Goal: Contribute content: Contribute content

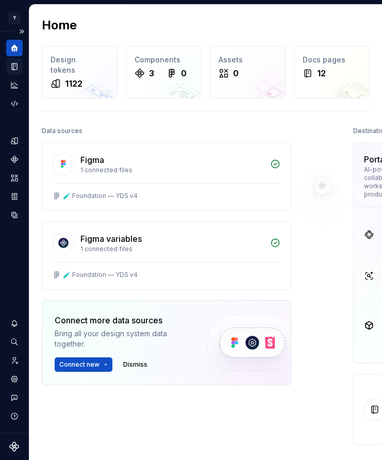
click at [16, 65] on icon "Documentation" at bounding box center [15, 67] width 4 height 6
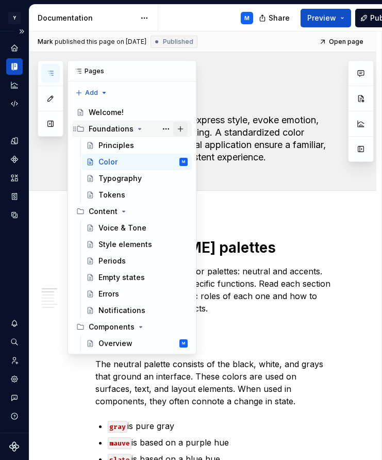
click at [183, 130] on button "Page tree" at bounding box center [180, 129] width 14 height 14
type textarea "*"
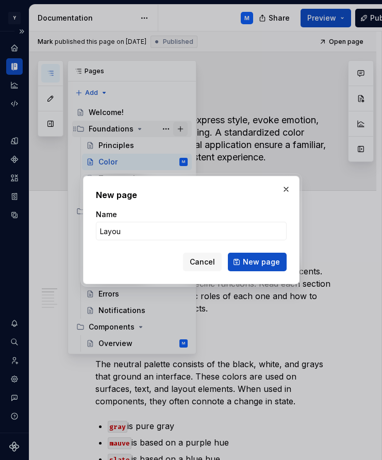
type input "Layout"
click button "New page" at bounding box center [257, 262] width 59 height 19
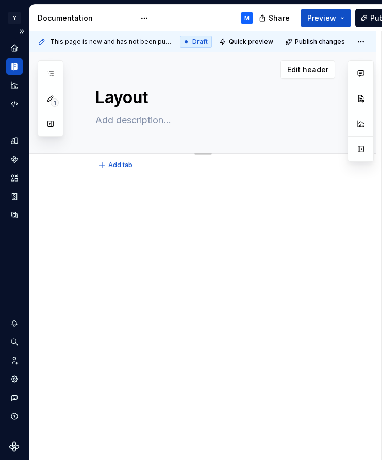
click at [114, 119] on textarea at bounding box center [213, 120] width 240 height 16
paste textarea "GitHub is a diverse and complex platform. These layout guidelines aim to provid…"
type textarea "*"
type textarea "GitHub is a diverse and complex platform. These layout guidelines aim to provid…"
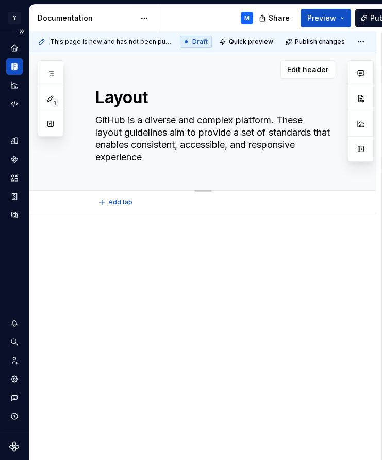
click at [110, 118] on textarea "GitHub is a diverse and complex platform. These layout guidelines aim to provid…" at bounding box center [213, 139] width 240 height 54
type textarea "*"
type textarea "Y is a diverse and complex platform. These layout guidelines aim to provide a s…"
type textarea "*"
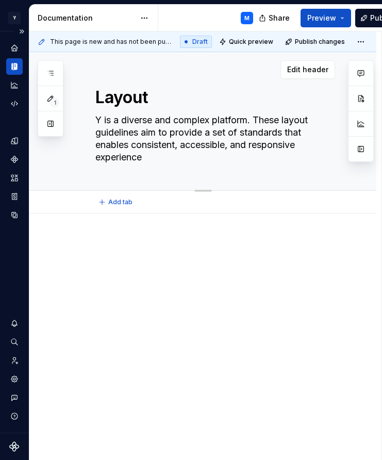
type textarea "YO is a diverse and complex platform. These layout guidelines aim to provide a …"
type textarea "*"
type textarea "YOT is a diverse and complex platform. These layout guidelines aim to provide a…"
type textarea "*"
type textarea "YOTP is a diverse and complex platform. These layout guidelines aim to provide …"
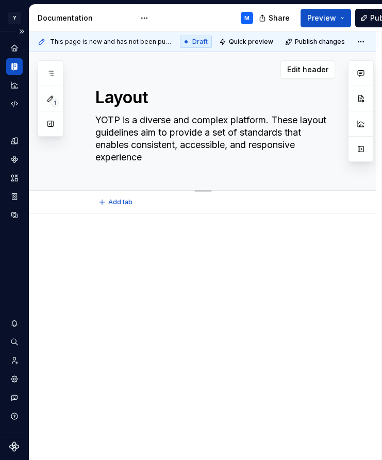
type textarea "*"
type textarea "YOTPO is a diverse and complex platform. These layout guidelines aim to provide…"
type textarea "*"
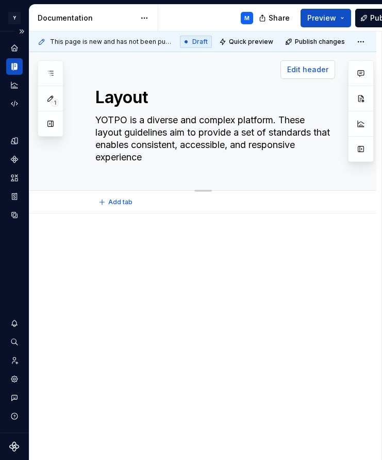
type textarea "YOTPO is a diverse and complex platform. These layout guidelines aim to provide…"
click at [313, 70] on span "Edit header" at bounding box center [307, 69] width 41 height 10
type textarea "*"
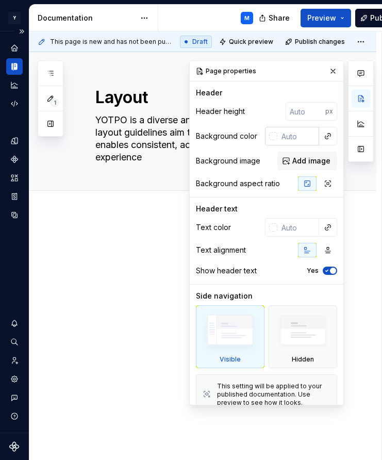
click at [296, 133] on input "text" at bounding box center [298, 136] width 42 height 19
type input "f5f5f5"
type textarea "*"
type input "f5f5f5"
type textarea "*"
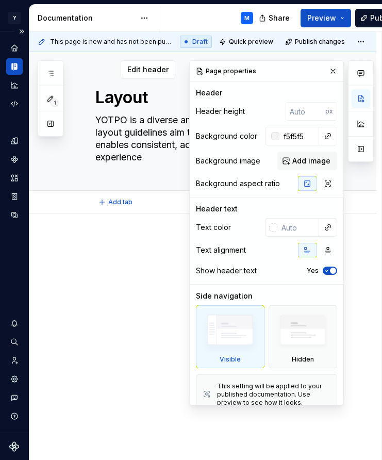
type input "#F5F5F5"
click at [165, 177] on div "Layout YOTPO is a diverse and complex platform. These layout guidelines aim to …" at bounding box center [215, 121] width 240 height 138
click at [296, 138] on input "#F5F5F5" at bounding box center [299, 136] width 40 height 19
click at [98, 257] on div at bounding box center [215, 257] width 240 height 39
click at [320, 72] on div "Page properties" at bounding box center [267, 71] width 154 height 21
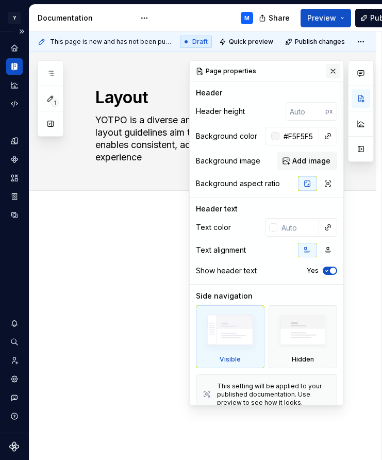
click at [320, 71] on button "button" at bounding box center [333, 71] width 14 height 14
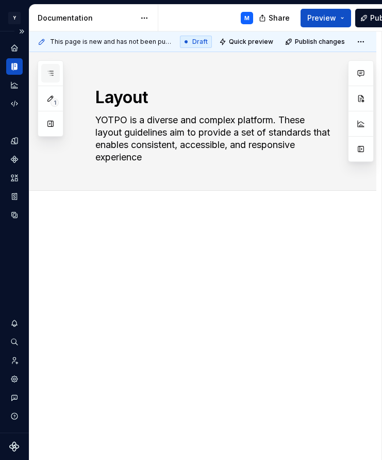
click at [55, 70] on button "button" at bounding box center [50, 73] width 19 height 19
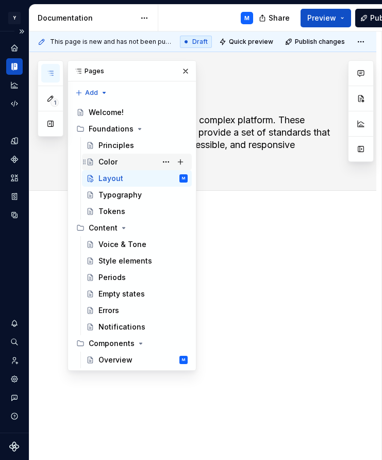
click at [107, 159] on div "Color" at bounding box center [107, 162] width 19 height 10
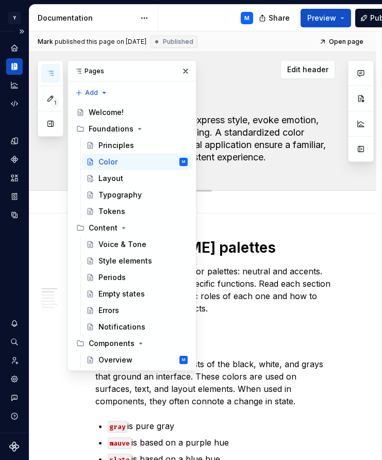
click at [253, 131] on textarea "Color is a tool used to express style, evoke emotion, and communicate meaning. …" at bounding box center [213, 139] width 240 height 54
click at [320, 68] on span "Edit header" at bounding box center [307, 69] width 41 height 10
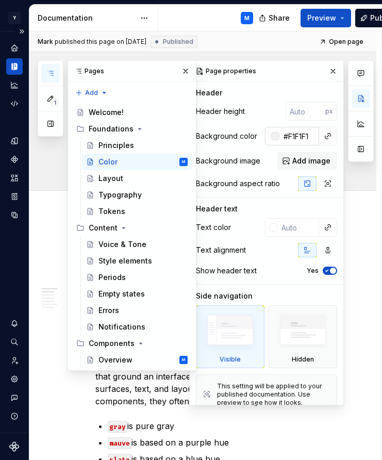
click at [298, 135] on input "#F1F1F1" at bounding box center [299, 136] width 40 height 19
click at [122, 177] on div "Layout" at bounding box center [142, 178] width 89 height 14
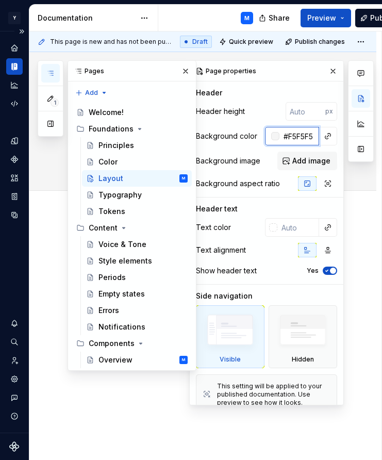
type textarea "*"
click at [297, 133] on input "#F5F5F5" at bounding box center [299, 136] width 40 height 19
paste input "1F1F1"
type input "#F1F1F1"
click at [320, 69] on button "button" at bounding box center [333, 71] width 14 height 14
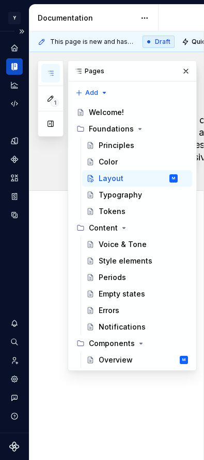
type textarea "*"
type textarea "Fluent’s layout system defines how our apps use space to create relationships b…"
type textarea "*"
type textarea "M’s layout system defines how our apps use space to create relationships betwee…"
type textarea "*"
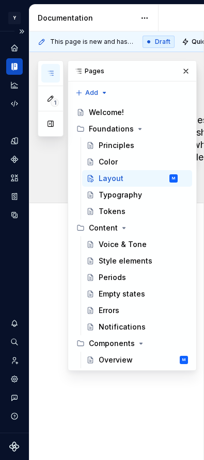
type textarea "Min’s layout system defines how our apps use space to create relationships betw…"
type textarea "*"
type textarea "Ming’s layout system defines how our apps use space to create relationships bet…"
type textarea "*"
type textarea "[PERSON_NAME] layout system defines how our apps use space to create relationsh…"
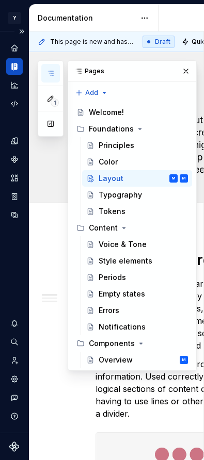
type textarea "*"
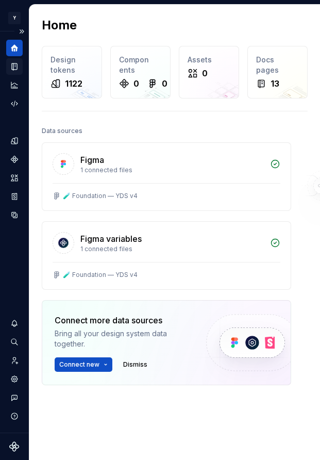
click at [15, 64] on icon "Documentation" at bounding box center [14, 66] width 9 height 9
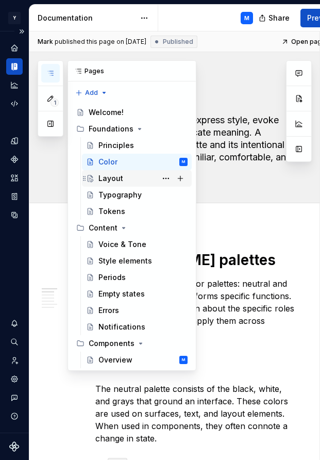
click at [118, 174] on div "Layout" at bounding box center [110, 178] width 25 height 10
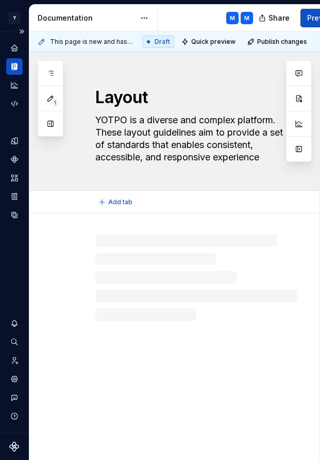
click at [227, 133] on textarea "YOTPO is a diverse and complex platform. These layout guidelines aim to provide…" at bounding box center [194, 139] width 202 height 54
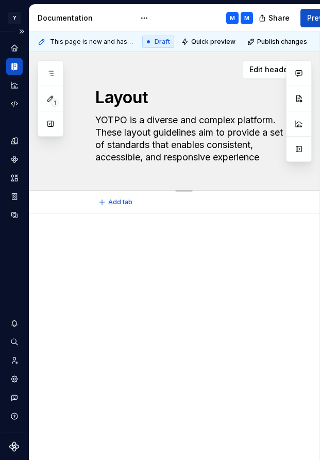
drag, startPoint x: 95, startPoint y: 119, endPoint x: 259, endPoint y: 164, distance: 169.9
click at [259, 164] on textarea "YOTPO is a diverse and complex platform. These layout guidelines aim to provide…" at bounding box center [194, 139] width 202 height 54
paste textarea "Fluent’s layout system defines how our apps use space to create relationships b…"
type textarea "*"
type textarea "Fluent’s layout system defines how our apps use space to create relationships b…"
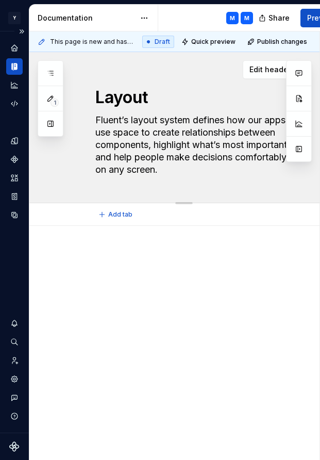
click at [113, 120] on textarea "Fluent’s layout system defines how our apps use space to create relationships b…" at bounding box center [194, 145] width 202 height 66
click at [104, 119] on textarea "Fluent’s layout system defines how our apps use space to create relationships b…" at bounding box center [194, 145] width 202 height 66
drag, startPoint x: 96, startPoint y: 119, endPoint x: 122, endPoint y: 121, distance: 25.9
click at [122, 121] on textarea "Fluent’s layout system defines how our apps use space to create relationships b…" at bounding box center [194, 145] width 202 height 66
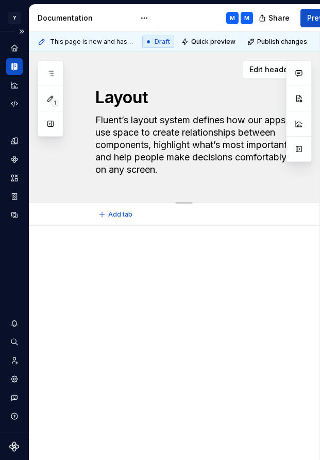
type textarea "*"
type textarea "M’s layout system defines how our apps use space to create relationships betwee…"
type textarea "*"
type textarea "Mi’s layout system defines how our apps use space to create relationships betwe…"
type textarea "*"
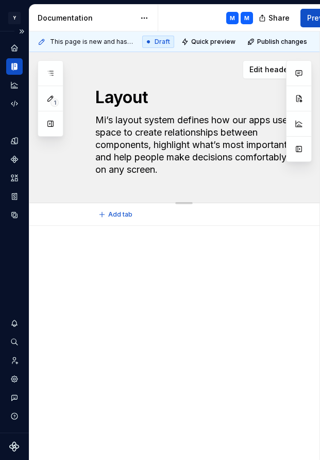
type textarea "Min’s layout system defines how our apps use space to create relationships betw…"
type textarea "*"
type textarea "Ming’s layout system defines how our apps use space to create relationships bet…"
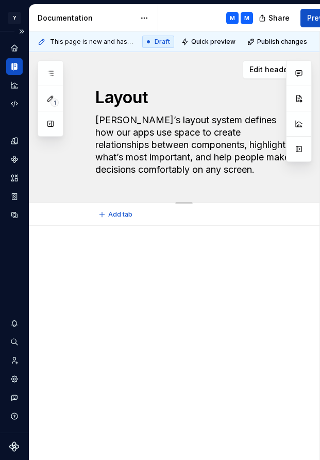
type textarea "*"
type textarea "[PERSON_NAME] layout system defines how our apps use space to create relationsh…"
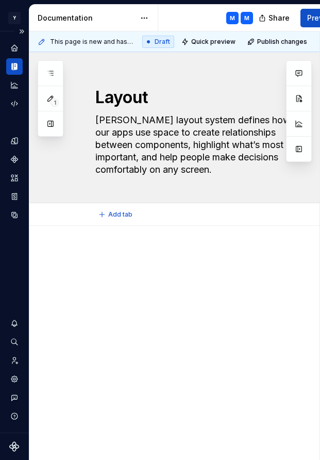
type textarea "*"
type textarea "[PERSON_NAME] layout system defines how our apps use space to create relationsh…"
type textarea "*"
click at [117, 233] on div at bounding box center [183, 333] width 309 height 214
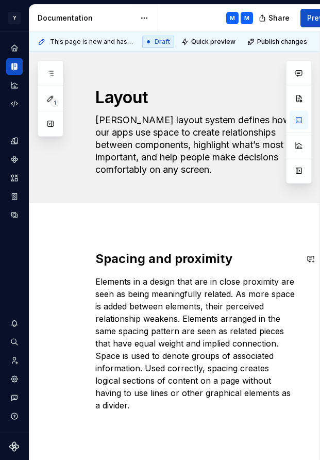
click at [106, 228] on div "Spacing and proximity Elements in a design that are in close proximity are seen…" at bounding box center [183, 394] width 309 height 336
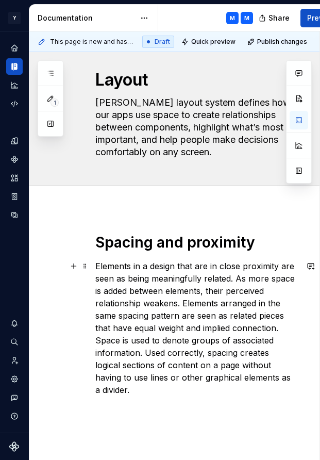
scroll to position [28, 0]
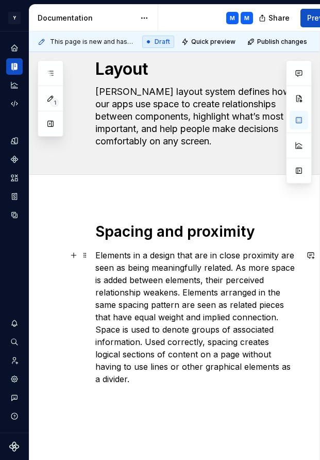
click at [97, 326] on p "Elements in a design that are in close proximity are seen as being meaningfully…" at bounding box center [196, 317] width 202 height 136
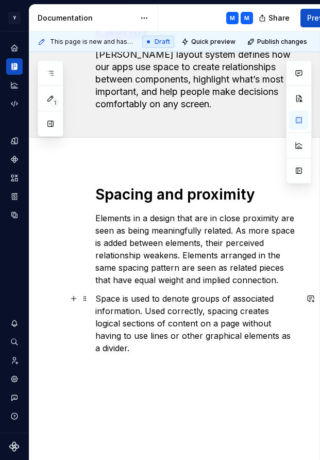
scroll to position [68, 0]
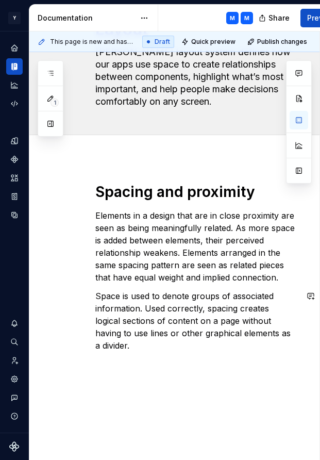
click at [123, 373] on div "Spacing and proximity Elements in a design that are in close proximity are seen…" at bounding box center [183, 330] width 309 height 344
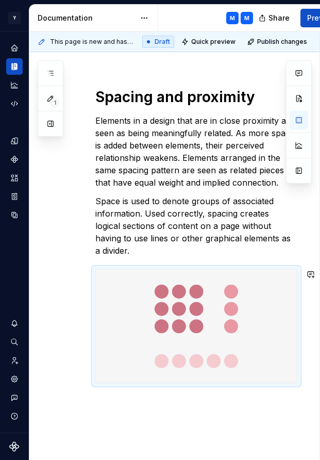
scroll to position [236, 0]
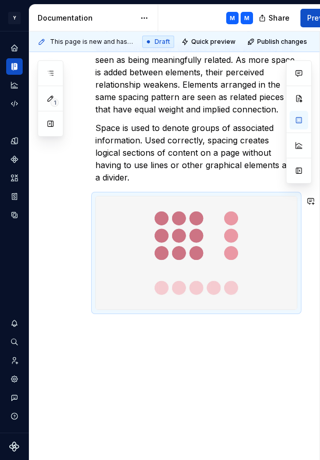
click at [151, 350] on div "Spacing and proximity Elements in a design that are in close proximity are seen…" at bounding box center [183, 225] width 309 height 471
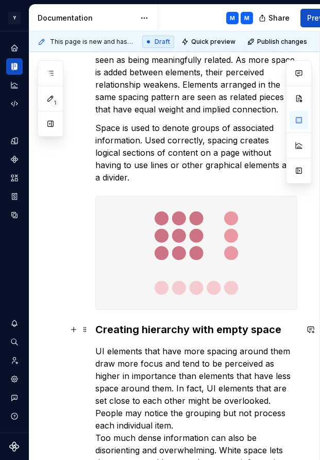
click at [99, 328] on strong "Creating hierarchy with empty space" at bounding box center [188, 329] width 186 height 12
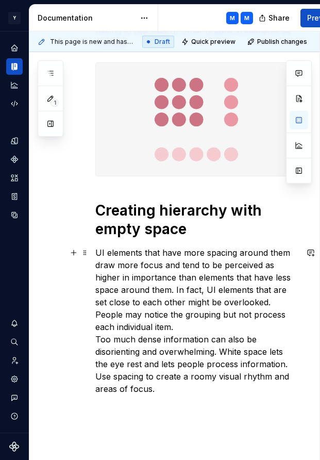
scroll to position [370, 0]
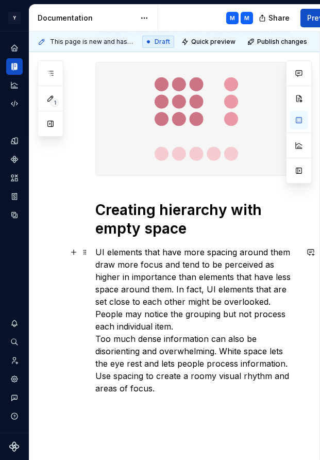
click at [96, 338] on p "UI elements that have more spacing around them draw more focus and tend to be p…" at bounding box center [196, 320] width 202 height 148
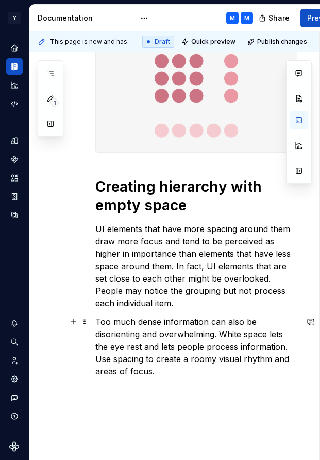
scroll to position [394, 0]
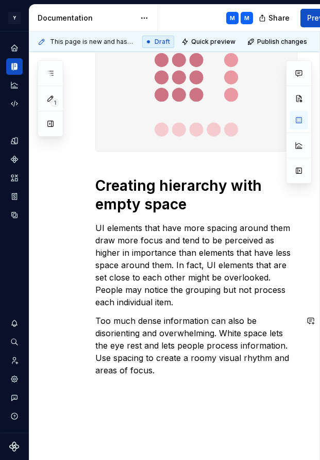
click at [115, 400] on div "Spacing and proximity Elements in a design that are in close proximity are seen…" at bounding box center [183, 178] width 309 height 695
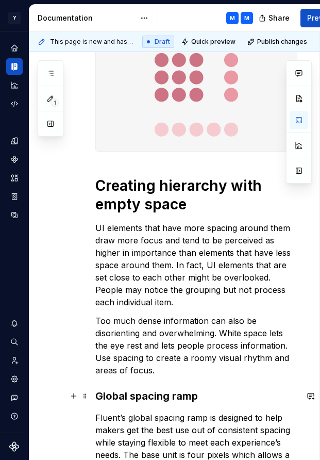
click at [97, 396] on strong "Global spacing ramp" at bounding box center [146, 396] width 103 height 12
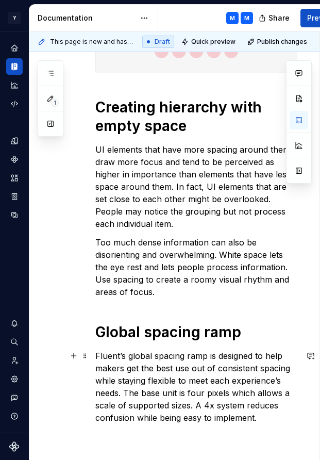
scroll to position [475, 0]
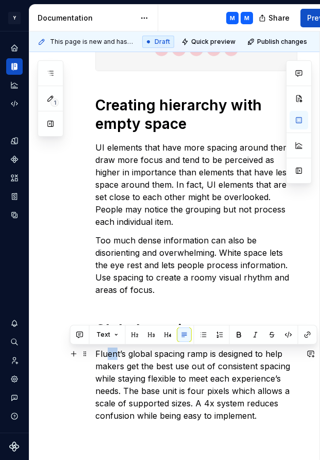
drag, startPoint x: 118, startPoint y: 355, endPoint x: 109, endPoint y: 355, distance: 8.8
click at [109, 355] on p "Fluent’s global spacing ramp is designed to help makers get the best use out of…" at bounding box center [196, 384] width 202 height 74
drag, startPoint x: 119, startPoint y: 354, endPoint x: 94, endPoint y: 353, distance: 24.8
click at [94, 353] on div "Spacing and proximity Elements in a design that are in close proximity are seen…" at bounding box center [183, 161] width 309 height 821
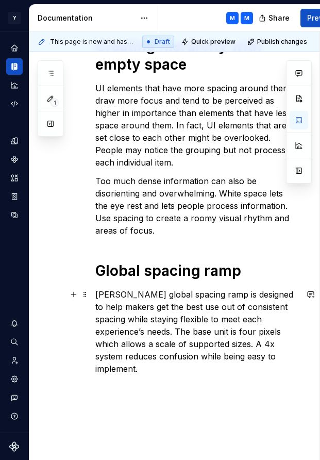
scroll to position [544, 0]
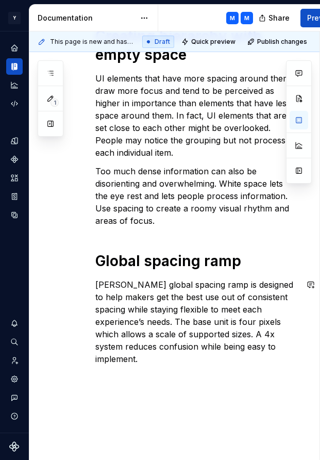
click at [140, 368] on div "Spacing and proximity Elements in a design that are in close proximity are seen…" at bounding box center [183, 98] width 309 height 833
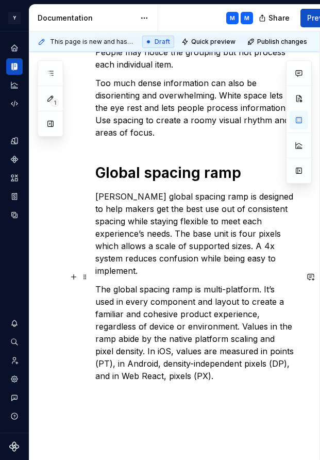
scroll to position [638, 0]
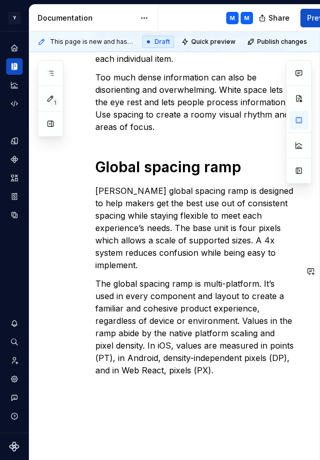
click at [173, 389] on div "Spacing and proximity Elements in a design that are in close proximity are seen…" at bounding box center [183, 57] width 309 height 938
click at [133, 382] on p at bounding box center [196, 388] width 202 height 12
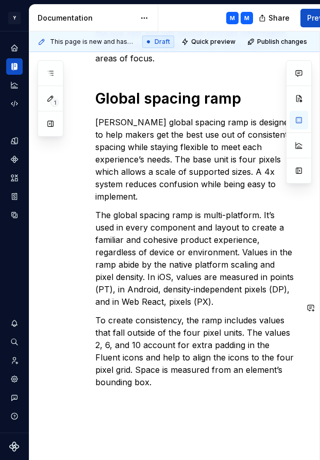
scroll to position [715, 0]
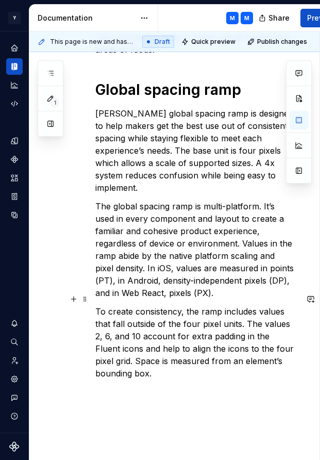
click at [275, 326] on p "To create consistency, the ramp includes values that fall outside of the four p…" at bounding box center [196, 342] width 202 height 74
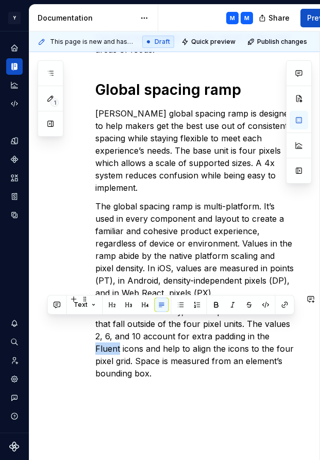
click at [275, 326] on p "To create consistency, the ramp includes values that fall outside of the four p…" at bounding box center [196, 342] width 202 height 74
click at [247, 333] on p "To create consistency, the ramp includes values that fall outside of the four p…" at bounding box center [196, 342] width 202 height 74
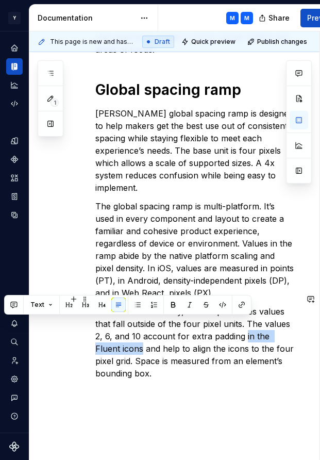
drag, startPoint x: 246, startPoint y: 321, endPoint x: 116, endPoint y: 335, distance: 130.6
click at [116, 335] on p "To create consistency, the ramp includes values that fall outside of the four p…" at bounding box center [196, 342] width 202 height 74
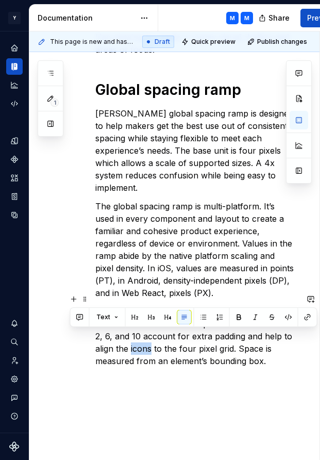
drag, startPoint x: 130, startPoint y: 337, endPoint x: 150, endPoint y: 337, distance: 20.1
click at [150, 337] on p "To create consistency, the ramp includes values that fall outside of the four p…" at bounding box center [196, 336] width 202 height 62
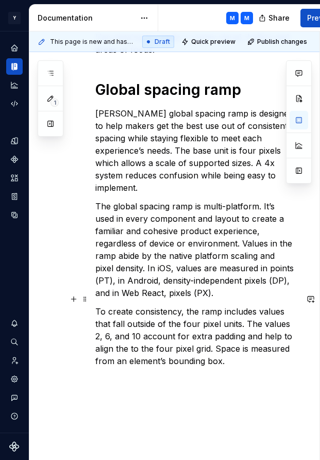
click at [162, 336] on p "To create consistency, the ramp includes values that fall outside of the four p…" at bounding box center [196, 336] width 202 height 62
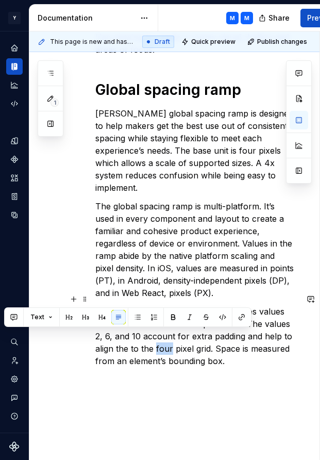
click at [162, 336] on p "To create consistency, the ramp includes values that fall outside of the four p…" at bounding box center [196, 336] width 202 height 62
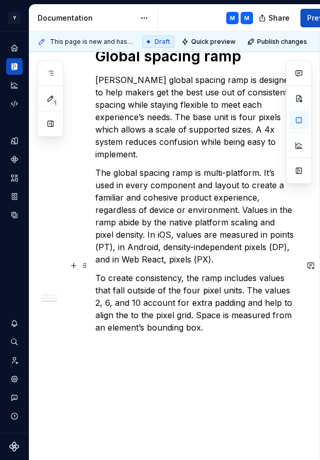
scroll to position [760, 0]
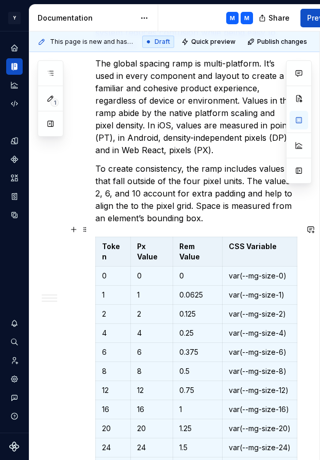
scroll to position [885, 0]
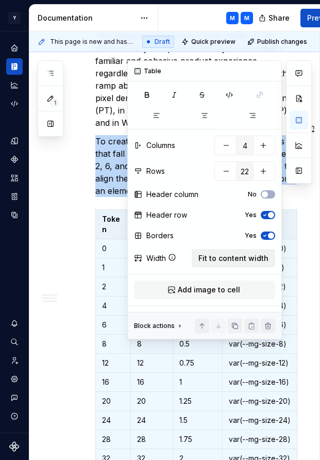
click at [246, 255] on span "Fit to content width" at bounding box center [233, 258] width 70 height 10
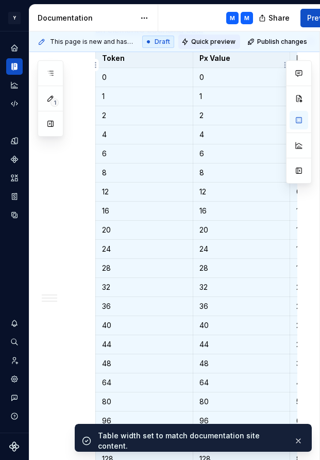
click at [216, 41] on span "Quick preview" at bounding box center [213, 42] width 44 height 8
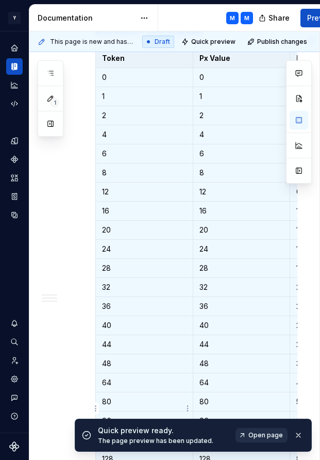
click at [245, 429] on link "Open page" at bounding box center [262, 435] width 52 height 14
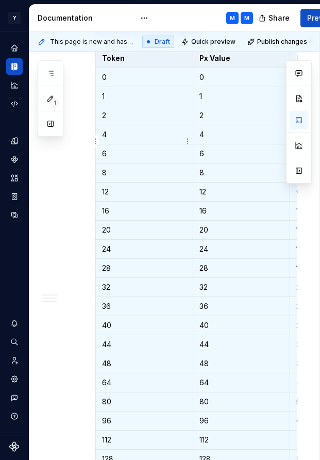
click at [133, 146] on td "6" at bounding box center [144, 153] width 97 height 19
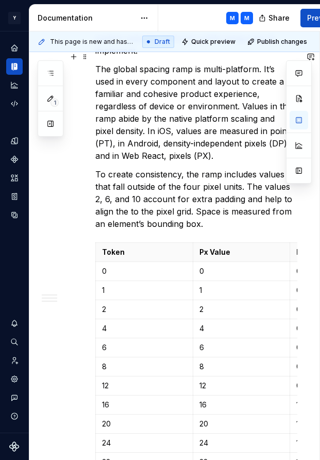
scroll to position [841, 0]
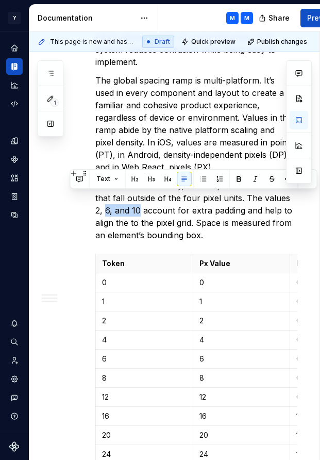
drag, startPoint x: 107, startPoint y: 197, endPoint x: 139, endPoint y: 197, distance: 32.5
click at [139, 197] on p "To create consistency, the ramp includes values that fall outside of the four p…" at bounding box center [196, 210] width 202 height 62
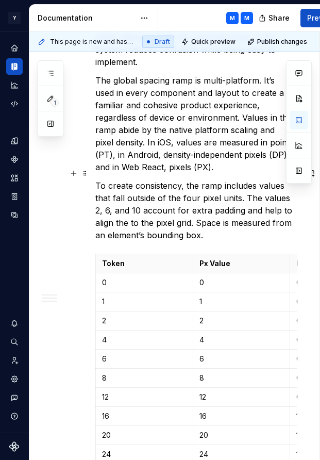
click at [97, 196] on p "To create consistency, the ramp includes values that fall outside of the four p…" at bounding box center [196, 210] width 202 height 62
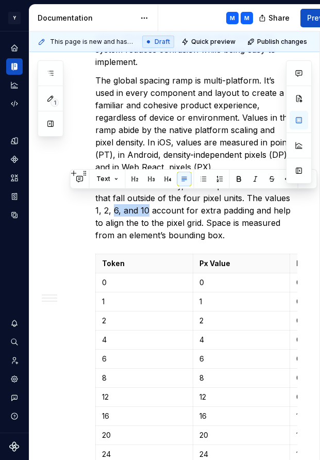
drag, startPoint x: 106, startPoint y: 199, endPoint x: 139, endPoint y: 199, distance: 33.5
click at [139, 199] on p "To create consistency, the ramp includes values that fall outside of the four p…" at bounding box center [196, 210] width 202 height 62
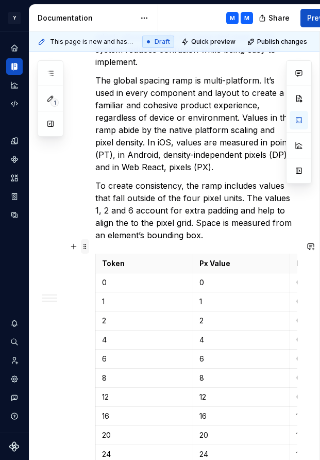
click at [87, 249] on span at bounding box center [85, 246] width 8 height 14
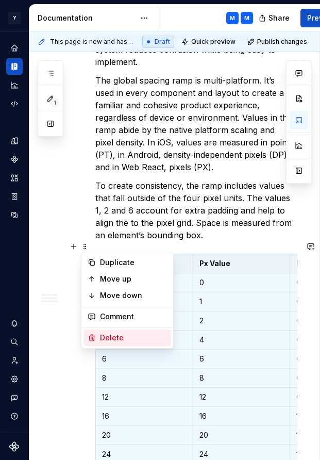
click at [112, 336] on div "Delete" at bounding box center [133, 337] width 67 height 10
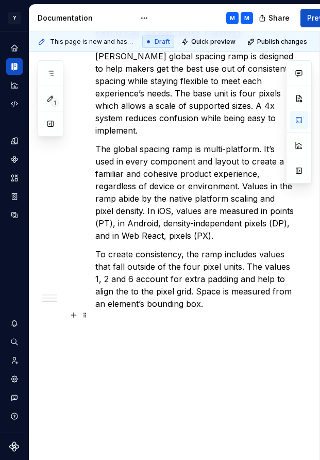
scroll to position [760, 0]
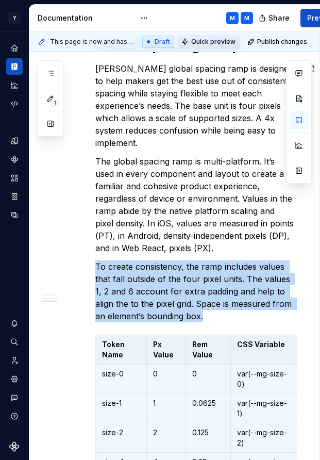
click at [213, 40] on span "Quick preview" at bounding box center [213, 42] width 44 height 8
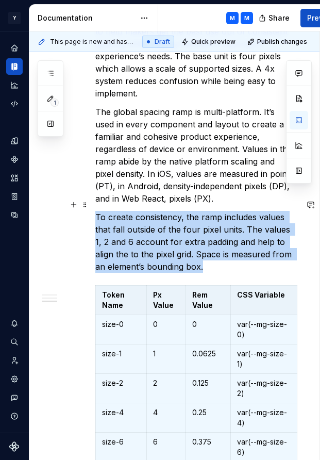
scroll to position [843, 0]
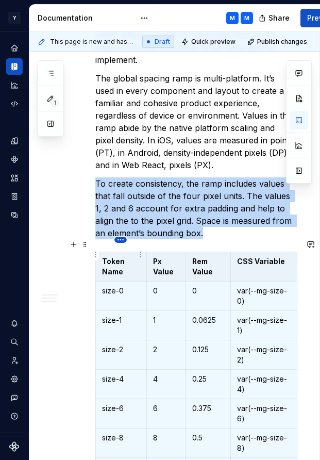
click at [124, 242] on html "Y Mingo M Design system data Documentation M M Share Preview Publish 1 Pages Ad…" at bounding box center [160, 230] width 320 height 460
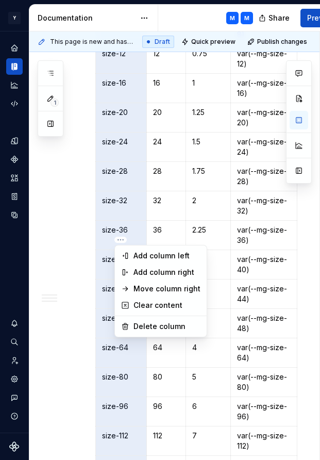
click at [120, 159] on html "Y Mingo M Design system data Documentation M M Share Preview Publish 1 Pages Ad…" at bounding box center [160, 230] width 320 height 460
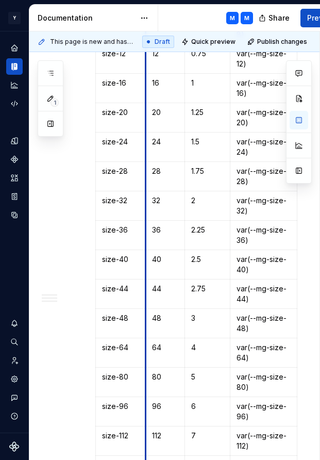
click at [145, 142] on td "size-24" at bounding box center [121, 146] width 50 height 29
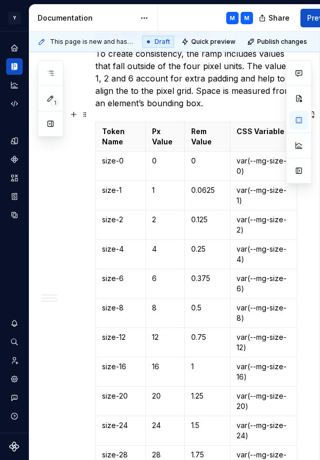
scroll to position [969, 0]
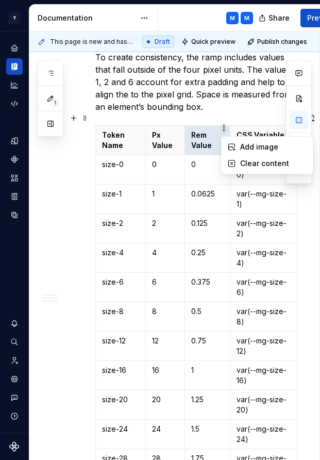
click at [223, 130] on html "Y Mingo M Design system data Documentation M M Share Preview Publish 1 Pages Ad…" at bounding box center [160, 230] width 320 height 460
click at [82, 116] on html "Y Mingo M Design system data Documentation M M Share Preview Publish 1 Pages Ad…" at bounding box center [160, 230] width 320 height 460
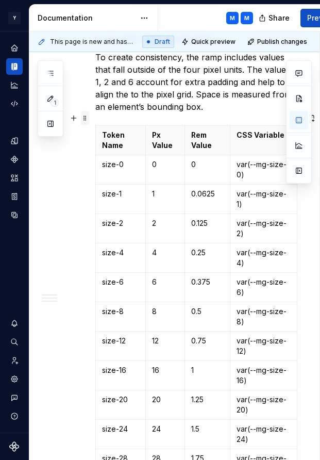
click at [85, 116] on span at bounding box center [85, 118] width 8 height 14
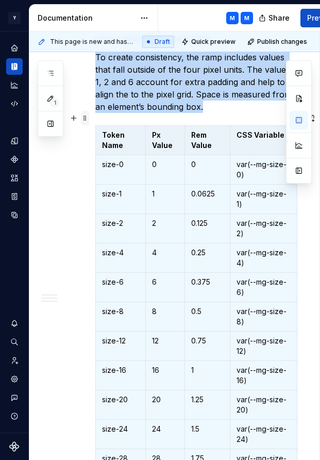
click at [85, 116] on div "Spacing and proximity Elements in a design that are in close proximity are seen…" at bounding box center [183, 92] width 309 height 1670
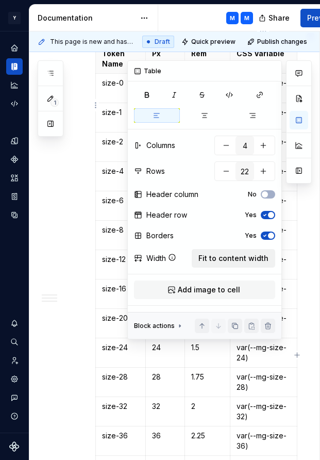
click at [235, 257] on span "Fit to content width" at bounding box center [233, 258] width 70 height 10
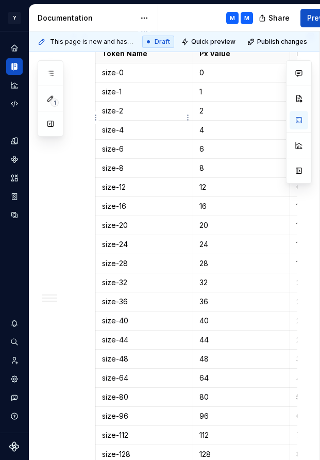
click at [108, 125] on p "size-4" at bounding box center [144, 130] width 85 height 10
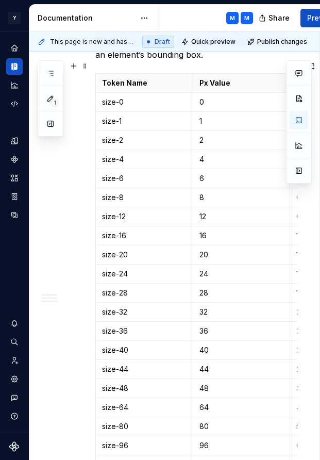
scroll to position [1013, 0]
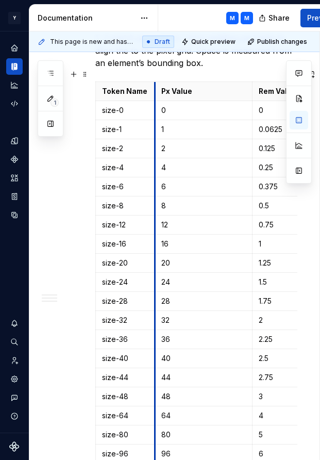
drag, startPoint x: 193, startPoint y: 77, endPoint x: 155, endPoint y: 78, distance: 38.2
click at [155, 82] on th "Px Value" at bounding box center [203, 91] width 97 height 19
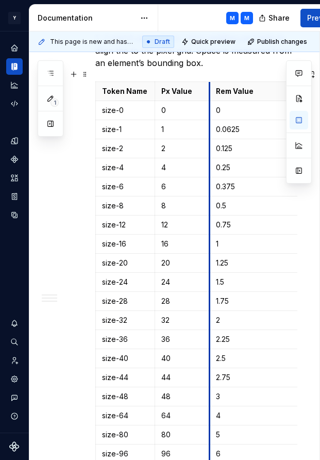
drag, startPoint x: 250, startPoint y: 78, endPoint x: 208, endPoint y: 78, distance: 42.8
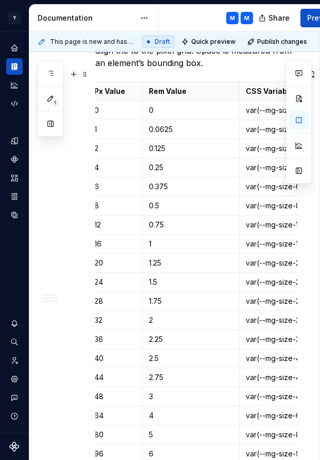
scroll to position [0, 66]
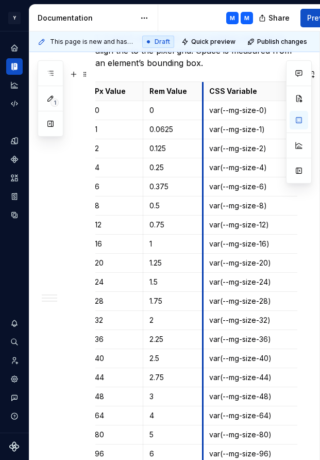
drag, startPoint x: 239, startPoint y: 75, endPoint x: 202, endPoint y: 77, distance: 37.2
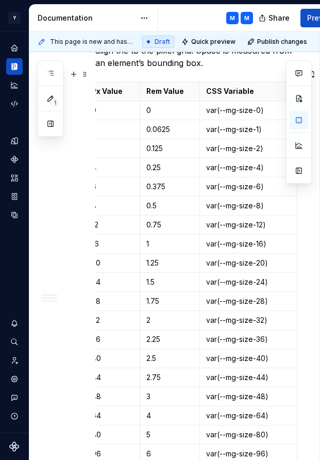
scroll to position [0, 0]
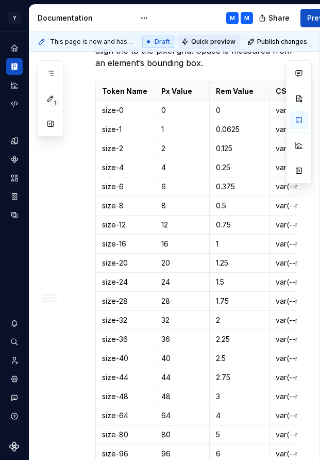
click at [213, 45] on span "Quick preview" at bounding box center [213, 42] width 44 height 8
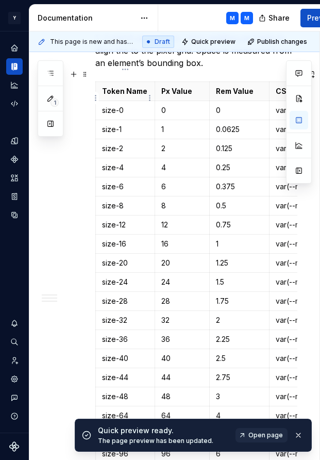
click at [103, 105] on p "size-0" at bounding box center [125, 110] width 46 height 10
click at [128, 105] on p "`size-0" at bounding box center [125, 110] width 46 height 10
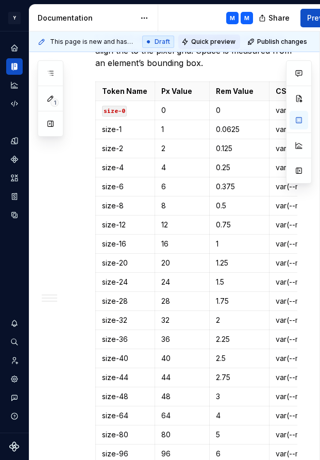
click at [210, 41] on span "Quick preview" at bounding box center [213, 42] width 44 height 8
click at [217, 42] on span "Quick preview" at bounding box center [213, 42] width 44 height 8
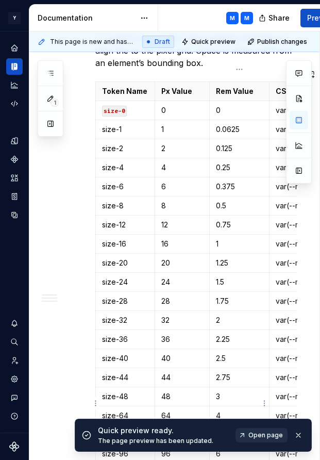
click at [261, 436] on span "Open page" at bounding box center [265, 435] width 35 height 8
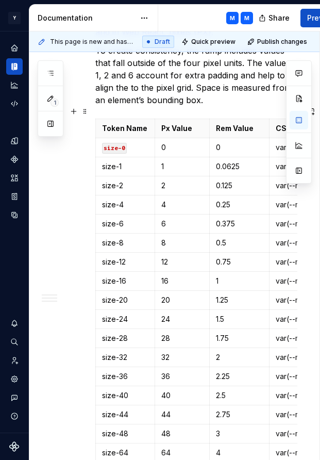
scroll to position [954, 0]
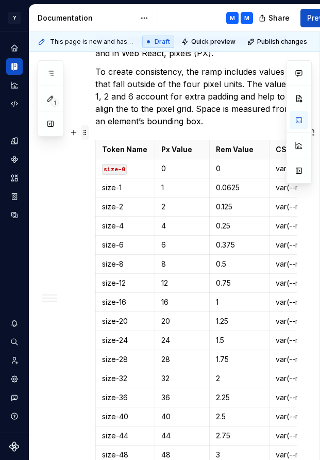
click at [86, 135] on span at bounding box center [85, 132] width 8 height 14
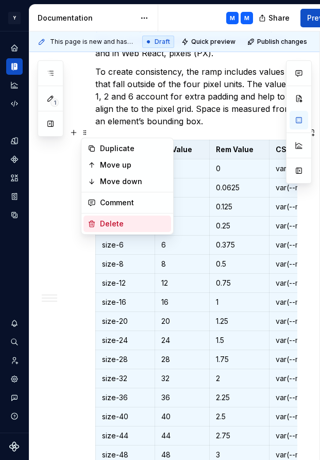
click at [107, 217] on div "Delete" at bounding box center [127, 223] width 88 height 16
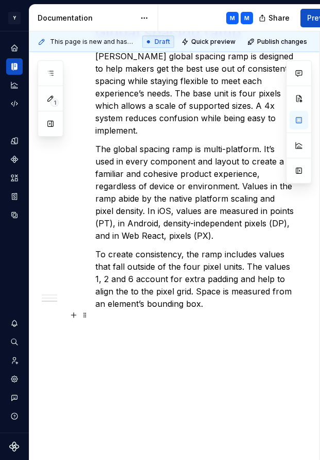
scroll to position [760, 0]
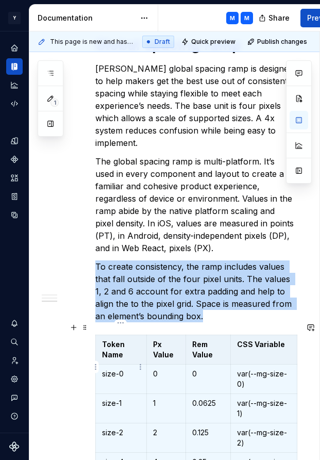
click at [123, 368] on p "size-0" at bounding box center [121, 373] width 38 height 10
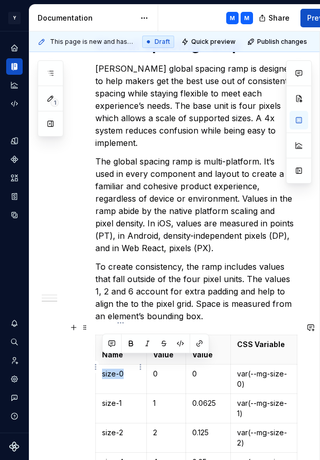
drag, startPoint x: 104, startPoint y: 360, endPoint x: 125, endPoint y: 360, distance: 21.1
click at [125, 368] on p "size-0" at bounding box center [121, 373] width 38 height 10
drag, startPoint x: 103, startPoint y: 360, endPoint x: 122, endPoint y: 360, distance: 19.1
click at [122, 368] on p "size-0" at bounding box center [121, 373] width 38 height 10
click at [179, 343] on button "button" at bounding box center [180, 343] width 14 height 14
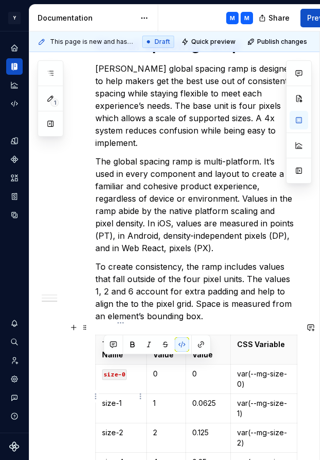
click at [108, 398] on p "size-1" at bounding box center [121, 403] width 38 height 10
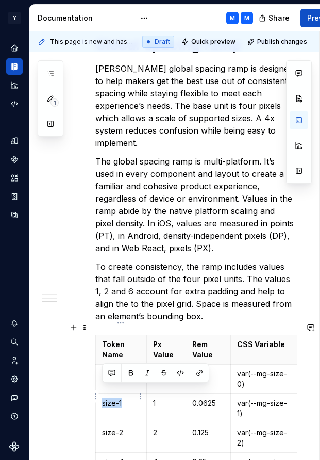
drag, startPoint x: 108, startPoint y: 392, endPoint x: 119, endPoint y: 391, distance: 10.4
click at [119, 398] on p "size-1" at bounding box center [121, 403] width 38 height 10
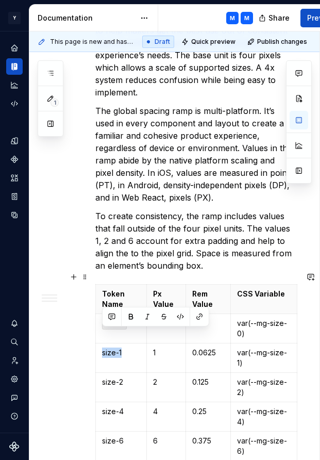
scroll to position [825, 0]
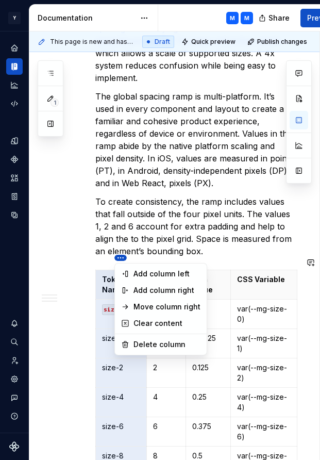
click at [118, 256] on html "Y Mingo M Design system data Documentation M M Share Preview Publish 1 Pages Ad…" at bounding box center [160, 230] width 320 height 460
click at [107, 273] on html "Y Mingo M Design system data Documentation M M Share Preview Publish 1 Pages Ad…" at bounding box center [160, 230] width 320 height 460
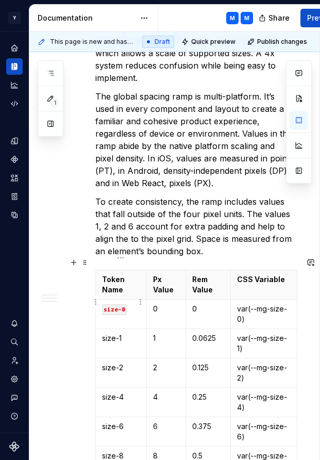
click at [135, 302] on td "size-0" at bounding box center [121, 313] width 51 height 29
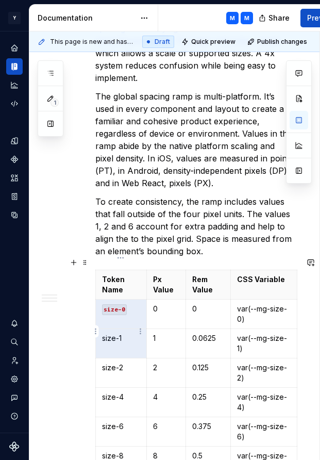
click at [130, 333] on p "size-1" at bounding box center [121, 338] width 38 height 10
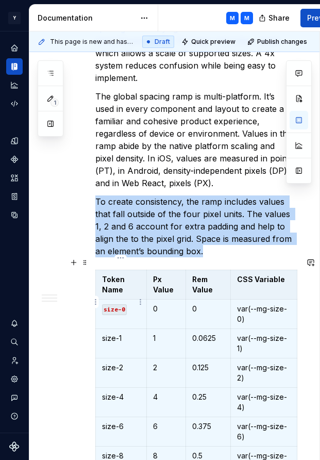
click at [129, 308] on td "size-0" at bounding box center [121, 313] width 51 height 29
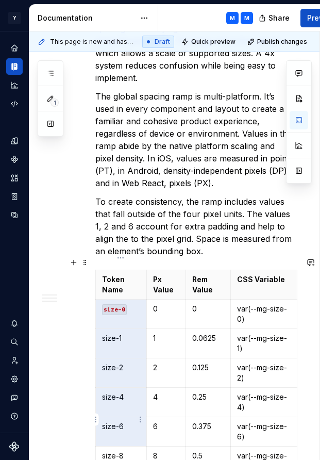
drag, startPoint x: 131, startPoint y: 302, endPoint x: 124, endPoint y: 406, distance: 104.4
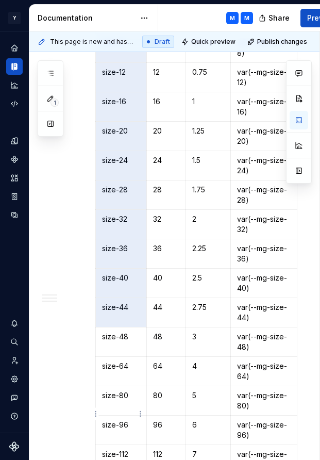
scroll to position [1423, 0]
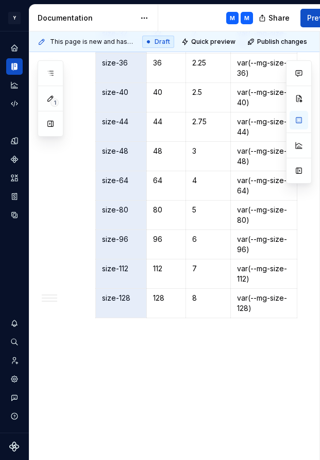
drag, startPoint x: 129, startPoint y: 280, endPoint x: 125, endPoint y: 358, distance: 78.4
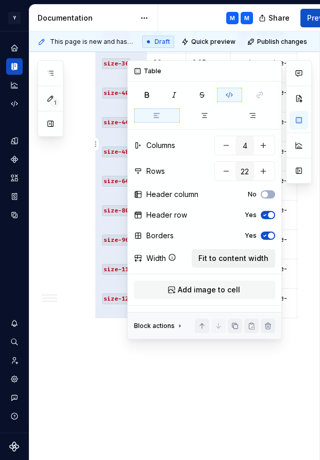
click at [227, 260] on span "Fit to content width" at bounding box center [233, 258] width 70 height 10
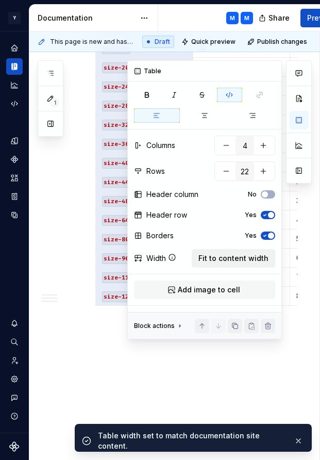
scroll to position [1196, 0]
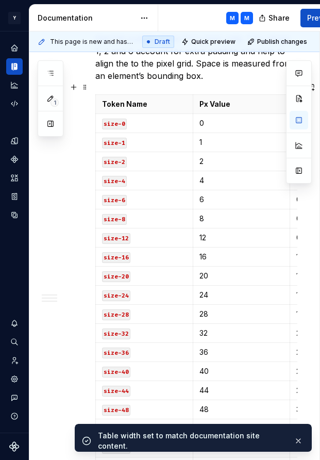
scroll to position [977, 0]
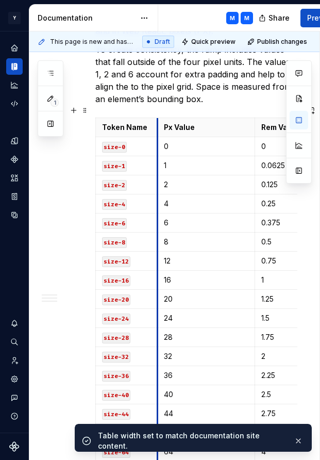
drag, startPoint x: 193, startPoint y: 116, endPoint x: 157, endPoint y: 118, distance: 35.6
click at [157, 118] on th "Px Value" at bounding box center [205, 127] width 97 height 19
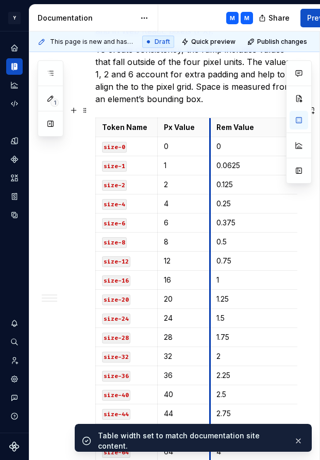
drag, startPoint x: 255, startPoint y: 114, endPoint x: 210, endPoint y: 113, distance: 44.8
click at [210, 118] on th "Rem Value" at bounding box center [258, 127] width 97 height 19
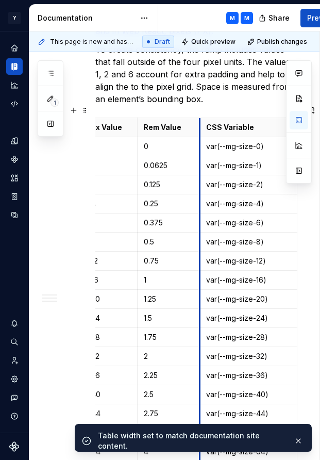
scroll to position [0, 71]
drag, startPoint x: 229, startPoint y: 112, endPoint x: 193, endPoint y: 115, distance: 36.2
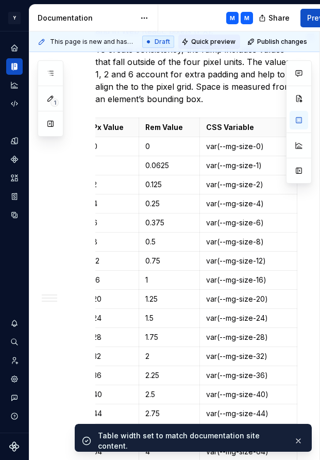
click at [223, 44] on span "Quick preview" at bounding box center [213, 42] width 44 height 8
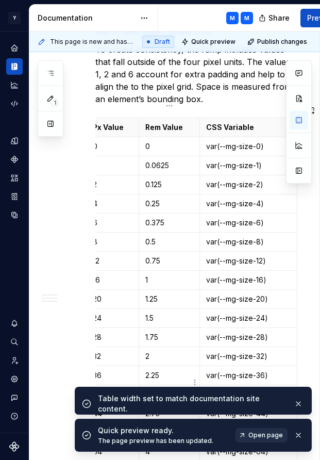
click at [257, 434] on span "Open page" at bounding box center [265, 435] width 35 height 8
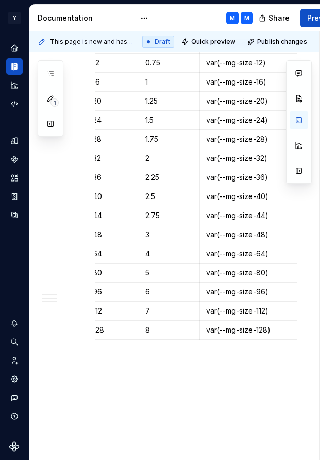
scroll to position [1221, 0]
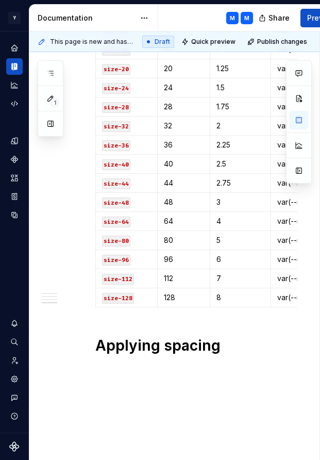
scroll to position [1239, 0]
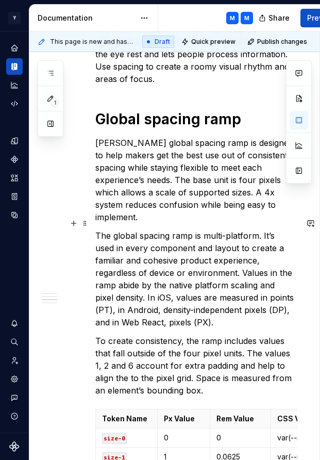
scroll to position [683, 0]
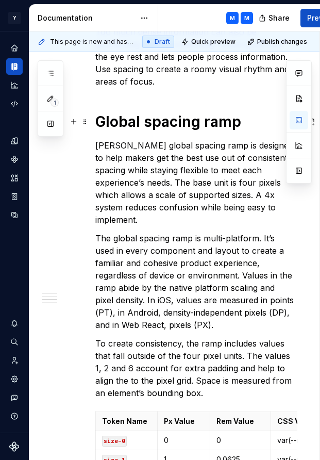
click at [161, 121] on strong "Global spacing ramp" at bounding box center [168, 122] width 146 height 18
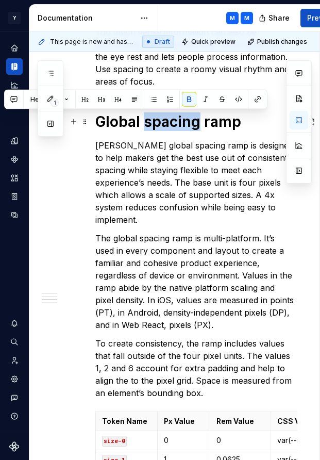
click at [161, 121] on strong "Global spacing ramp" at bounding box center [168, 122] width 146 height 18
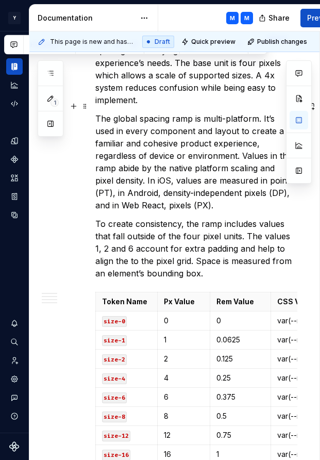
scroll to position [811, 0]
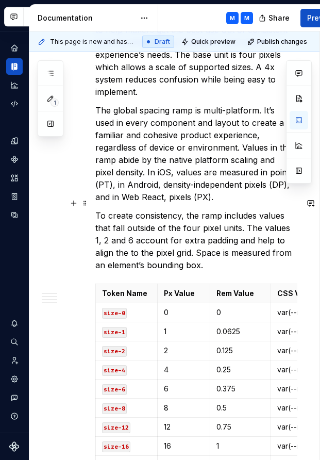
click at [195, 258] on p "To create consistency, the ramp includes values that fall outside of the four p…" at bounding box center [196, 240] width 202 height 62
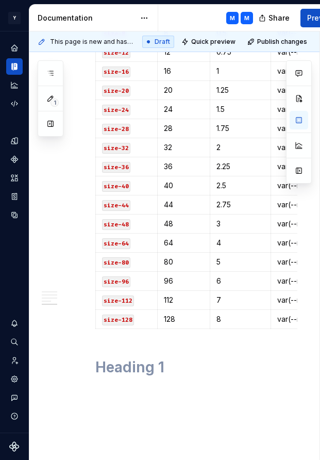
scroll to position [1226, 0]
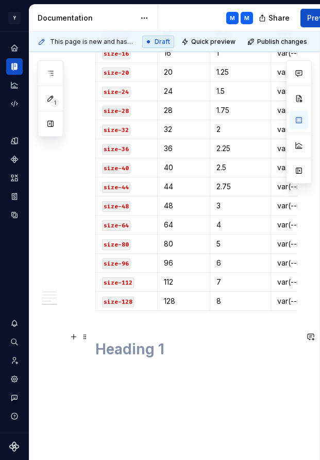
click at [149, 340] on h1 at bounding box center [196, 349] width 202 height 19
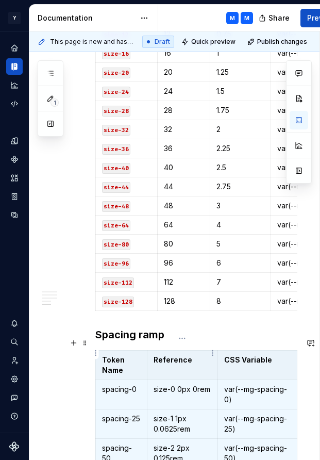
scroll to position [4, 0]
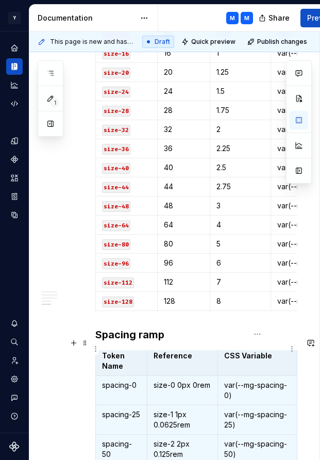
click at [247, 353] on th "CSS Variable" at bounding box center [256, 360] width 79 height 29
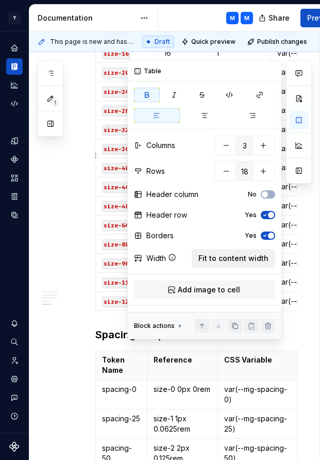
click at [240, 259] on span "Fit to content width" at bounding box center [233, 258] width 70 height 10
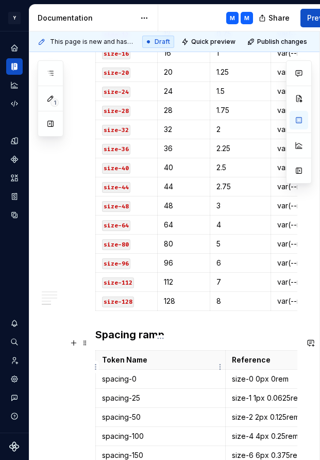
click at [155, 374] on p "spacing-0" at bounding box center [160, 379] width 117 height 10
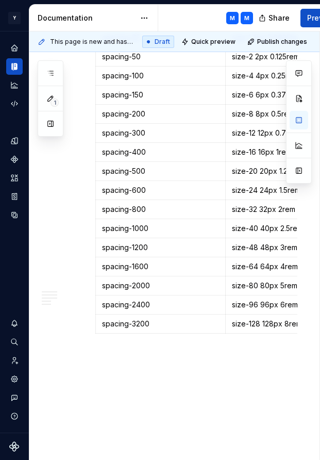
scroll to position [1590, 0]
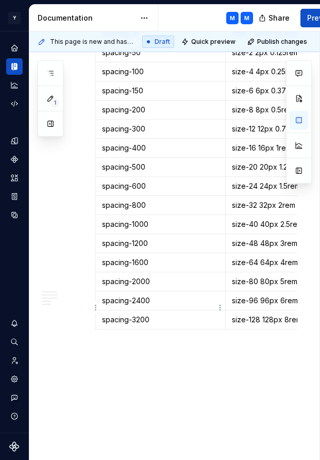
click at [165, 314] on p "spacing-3200" at bounding box center [160, 319] width 117 height 10
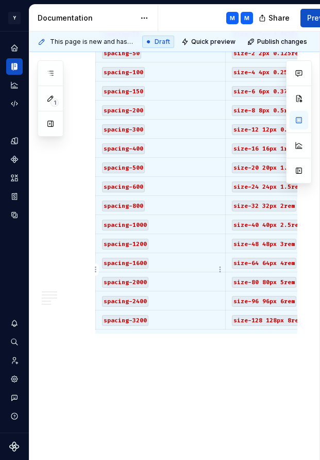
scroll to position [1532, 0]
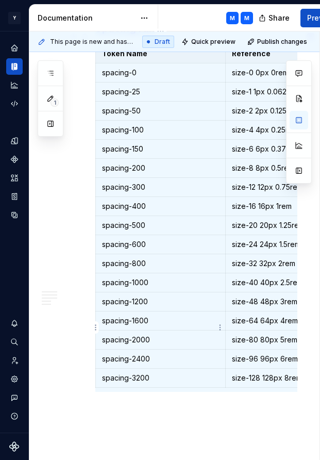
click at [157, 355] on td "spacing-2400" at bounding box center [161, 358] width 130 height 19
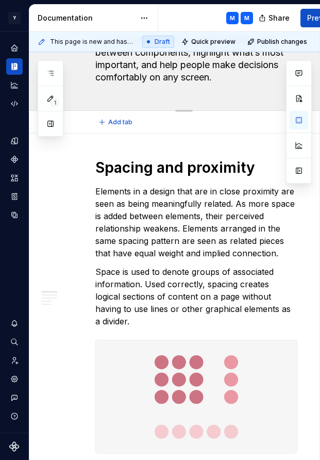
scroll to position [0, 0]
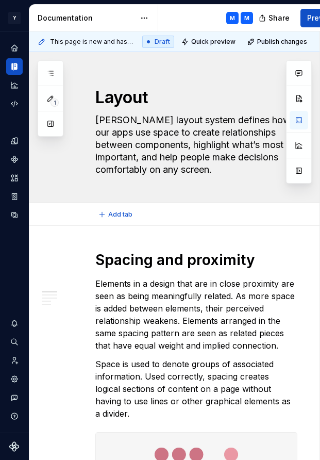
drag, startPoint x: 158, startPoint y: 366, endPoint x: 134, endPoint y: 226, distance: 141.8
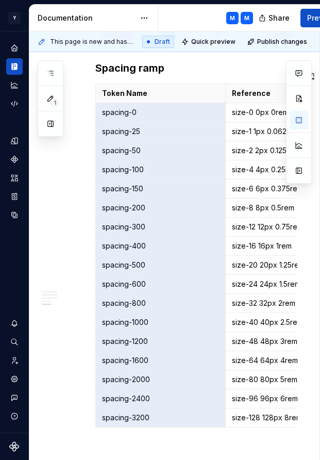
scroll to position [1602, 0]
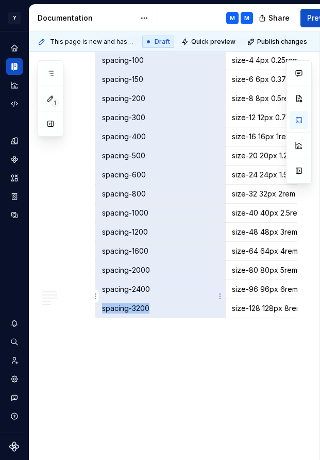
drag, startPoint x: 155, startPoint y: 211, endPoint x: 149, endPoint y: 297, distance: 86.8
click at [149, 297] on tbody "Token Name Reference CSS Variable spacing-0 size-0 0px 0rem var(--mg-spacing-0)…" at bounding box center [290, 146] width 389 height 343
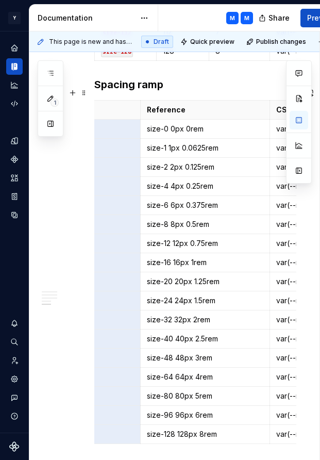
scroll to position [0, 98]
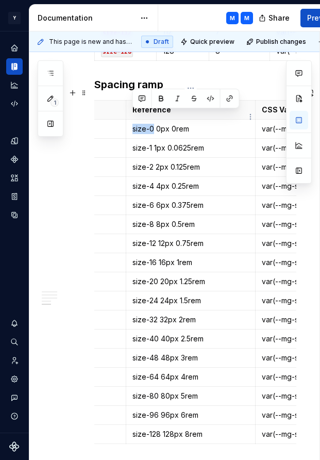
drag, startPoint x: 133, startPoint y: 116, endPoint x: 152, endPoint y: 116, distance: 19.1
click at [152, 124] on p "size-0 0px 0rem" at bounding box center [190, 129] width 117 height 10
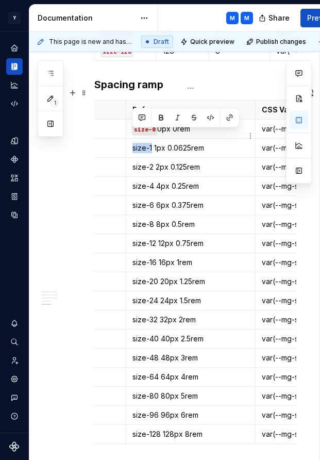
drag, startPoint x: 133, startPoint y: 136, endPoint x: 151, endPoint y: 137, distance: 18.1
click at [151, 143] on p "size-1 1px 0.0625rem" at bounding box center [190, 148] width 117 height 10
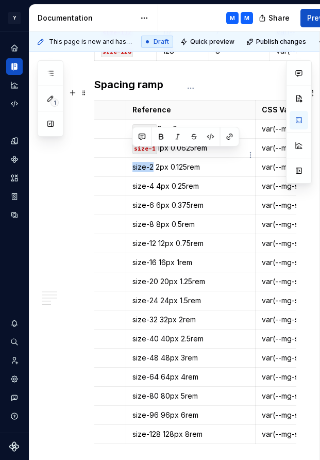
drag, startPoint x: 133, startPoint y: 155, endPoint x: 152, endPoint y: 156, distance: 18.1
click at [152, 162] on p "size-2 2px 0.125rem" at bounding box center [190, 167] width 117 height 10
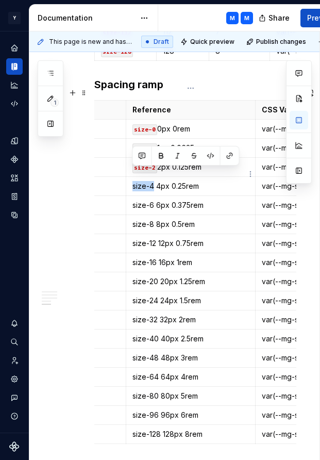
drag, startPoint x: 133, startPoint y: 173, endPoint x: 153, endPoint y: 174, distance: 19.6
click at [153, 181] on p "size-4 4px 0.25rem" at bounding box center [190, 186] width 117 height 10
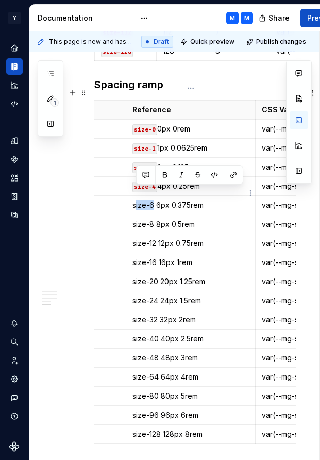
drag, startPoint x: 134, startPoint y: 192, endPoint x: 152, endPoint y: 192, distance: 17.5
click at [152, 200] on p "size-6 6px 0.375rem" at bounding box center [190, 205] width 117 height 10
drag, startPoint x: 132, startPoint y: 193, endPoint x: 153, endPoint y: 194, distance: 21.2
click at [153, 200] on p "size-6 6px 0.375rem" at bounding box center [190, 205] width 117 height 10
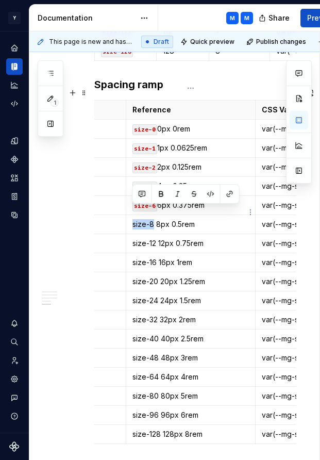
drag, startPoint x: 132, startPoint y: 212, endPoint x: 152, endPoint y: 213, distance: 19.6
click at [152, 219] on p "size-8 8px 0.5rem" at bounding box center [190, 224] width 117 height 10
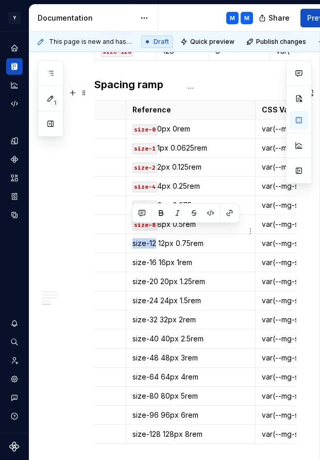
drag, startPoint x: 133, startPoint y: 229, endPoint x: 155, endPoint y: 230, distance: 22.2
click at [155, 238] on p "size-12 12px 0.75rem" at bounding box center [190, 243] width 117 height 10
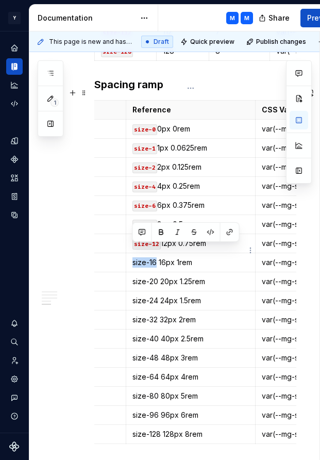
drag, startPoint x: 133, startPoint y: 249, endPoint x: 155, endPoint y: 250, distance: 21.7
click at [155, 257] on p "size-16 16px 1rem" at bounding box center [190, 262] width 117 height 10
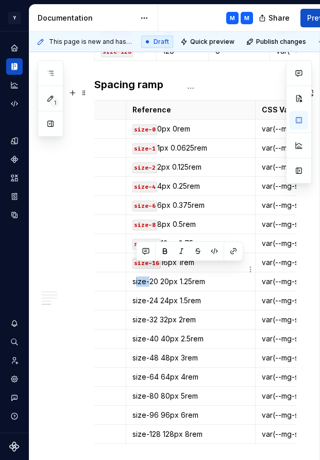
drag, startPoint x: 134, startPoint y: 270, endPoint x: 150, endPoint y: 272, distance: 16.6
click at [150, 276] on p "size-20 20px 1.25rem" at bounding box center [190, 281] width 117 height 10
drag, startPoint x: 133, startPoint y: 272, endPoint x: 156, endPoint y: 272, distance: 22.7
click at [156, 276] on p "size-20 20px 1.25rem" at bounding box center [190, 281] width 117 height 10
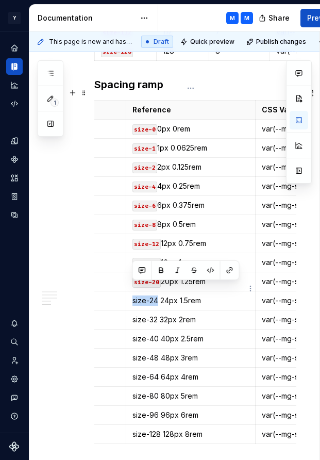
drag, startPoint x: 133, startPoint y: 289, endPoint x: 157, endPoint y: 289, distance: 23.7
click at [157, 295] on p "size-24 24px 1.5rem" at bounding box center [190, 300] width 117 height 10
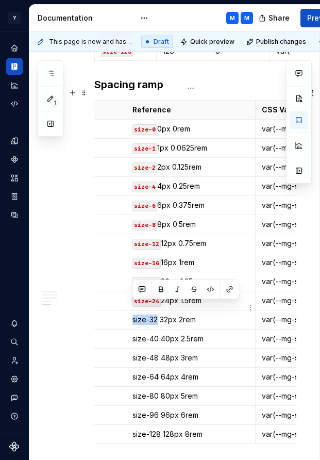
drag, startPoint x: 133, startPoint y: 307, endPoint x: 157, endPoint y: 307, distance: 23.2
click at [157, 314] on p "size-32 32px 2rem" at bounding box center [190, 319] width 117 height 10
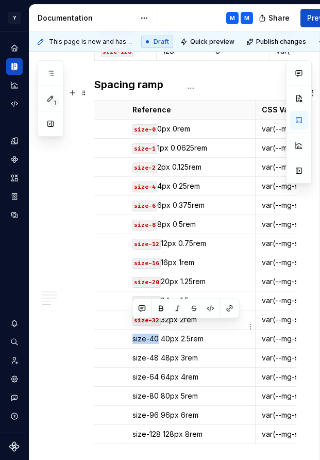
drag, startPoint x: 133, startPoint y: 326, endPoint x: 157, endPoint y: 326, distance: 23.7
click at [157, 333] on p "size-40 40px 2.5rem" at bounding box center [190, 338] width 117 height 10
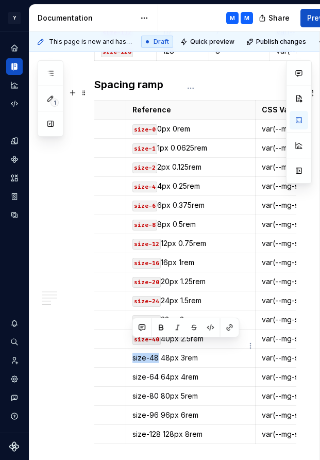
drag, startPoint x: 133, startPoint y: 344, endPoint x: 157, endPoint y: 346, distance: 23.2
click at [157, 353] on p "size-48 48px 3rem" at bounding box center [190, 358] width 117 height 10
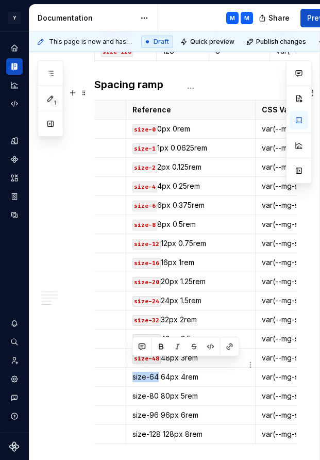
drag, startPoint x: 133, startPoint y: 364, endPoint x: 157, endPoint y: 364, distance: 23.2
click at [157, 372] on p "size-64 64px 4rem" at bounding box center [190, 377] width 117 height 10
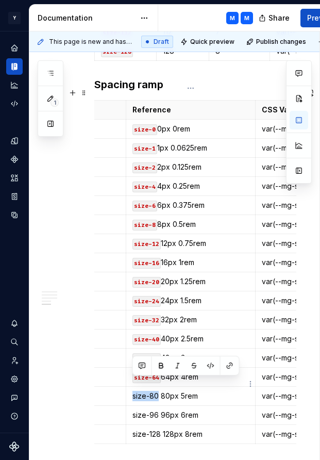
drag, startPoint x: 133, startPoint y: 383, endPoint x: 156, endPoint y: 385, distance: 22.8
click at [156, 391] on p "size-80 80px 5rem" at bounding box center [190, 396] width 117 height 10
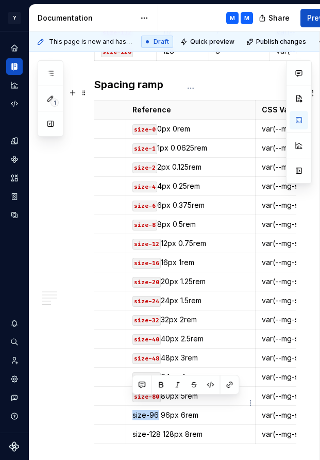
drag, startPoint x: 132, startPoint y: 403, endPoint x: 156, endPoint y: 405, distance: 23.8
click at [156, 410] on p "size-96 96px 6rem" at bounding box center [190, 415] width 117 height 10
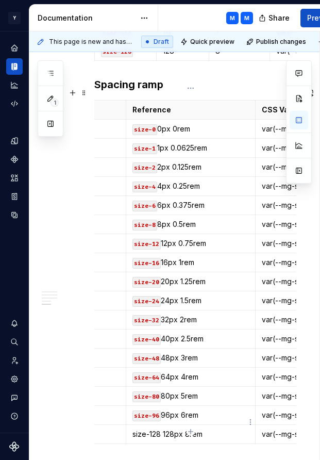
scroll to position [1602, 1]
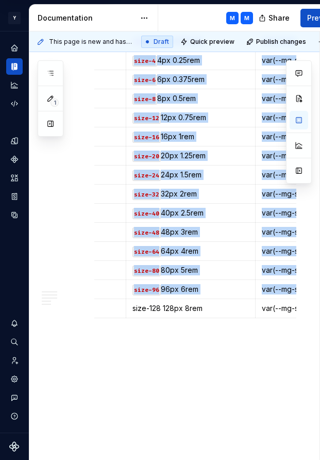
drag, startPoint x: 131, startPoint y: 421, endPoint x: 147, endPoint y: 421, distance: 16.0
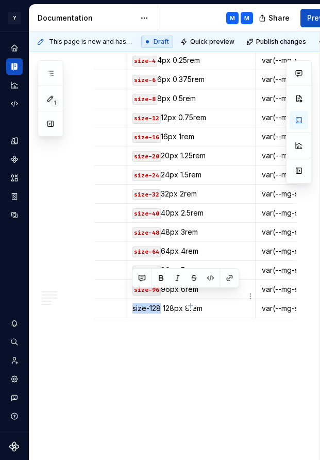
drag, startPoint x: 133, startPoint y: 298, endPoint x: 160, endPoint y: 298, distance: 26.8
click at [160, 303] on p "size-128 128px 8rem" at bounding box center [190, 308] width 117 height 10
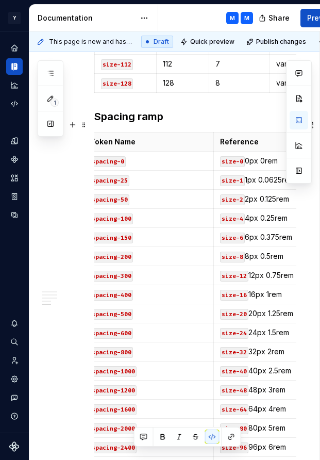
scroll to position [0, 0]
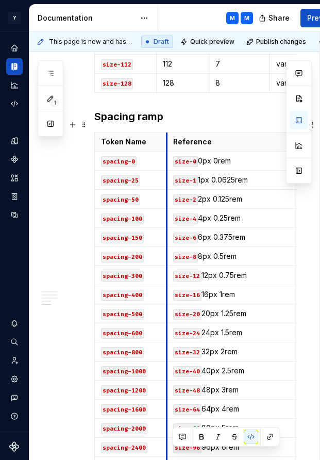
drag, startPoint x: 225, startPoint y: 129, endPoint x: 167, endPoint y: 131, distance: 57.8
click at [167, 132] on th "Reference" at bounding box center [231, 141] width 130 height 19
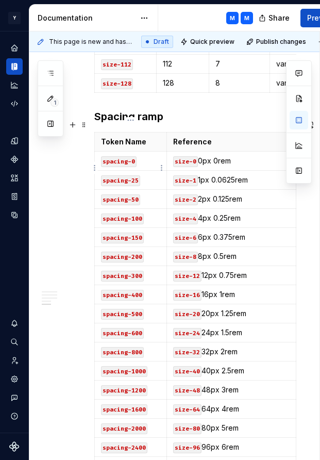
click at [131, 175] on code "spacing-25" at bounding box center [120, 180] width 39 height 11
click at [131, 194] on code "spacing-50" at bounding box center [120, 199] width 39 height 11
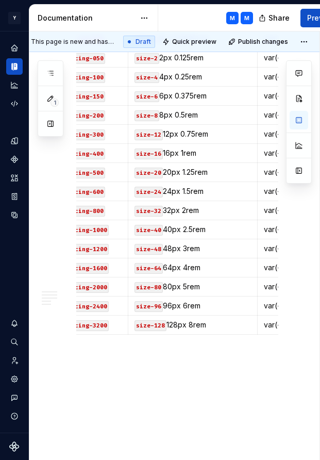
scroll to position [1599, 19]
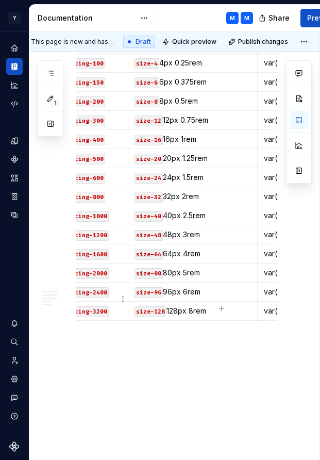
click at [99, 329] on div "This page is new and has not been published yet. Draft Quick preview Publish ch…" at bounding box center [174, 245] width 290 height 429
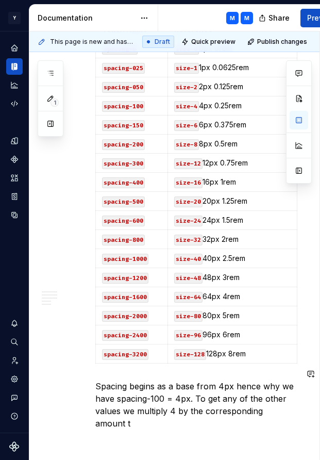
scroll to position [1564, 0]
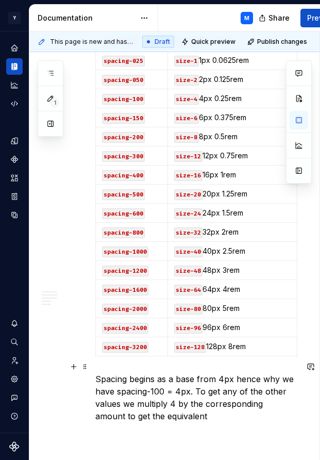
click at [189, 379] on p "Spacing begins as a base from 4px hence why we have spacing-100 = 4px. To get a…" at bounding box center [196, 397] width 202 height 49
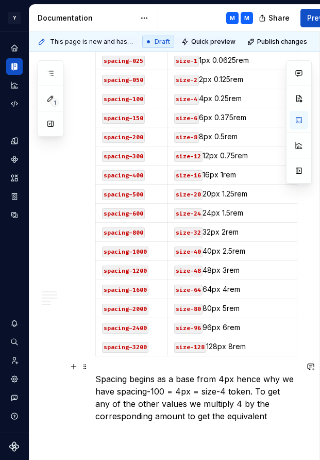
click at [171, 393] on p "Spacing begins as a base from 4px hence why we have spacing-100 = 4px = size-4 …" at bounding box center [196, 397] width 202 height 49
click at [283, 407] on p "Spacing begins as a base from 4px hence why we have spacing-100 = 4px = size-4 …" at bounding box center [196, 397] width 202 height 49
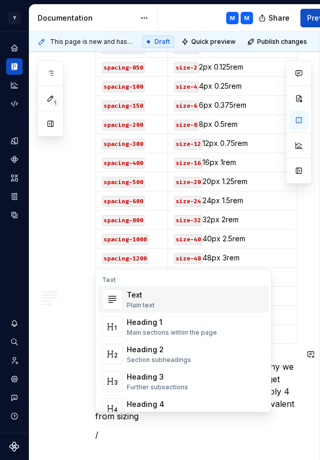
scroll to position [1595, 0]
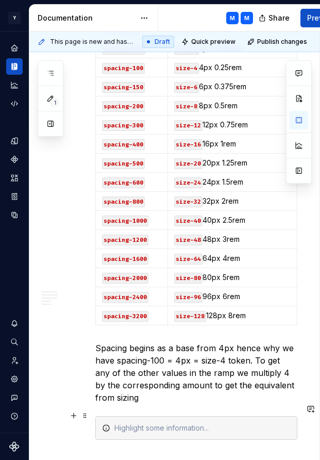
click at [106, 424] on icon at bounding box center [106, 428] width 8 height 8
click at [251, 346] on p "Spacing begins as a base from 4px hence why we have spacing-100 = 4px = size-4 …" at bounding box center [196, 373] width 202 height 62
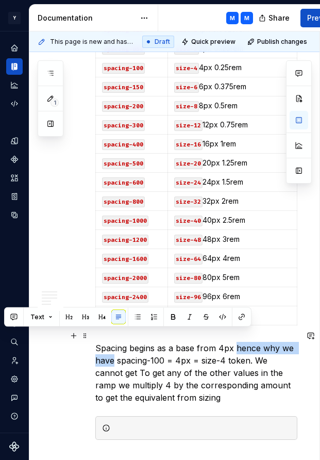
drag, startPoint x: 234, startPoint y: 333, endPoint x: 115, endPoint y: 346, distance: 120.3
click at [115, 346] on p "Spacing begins as a base from 4px hence why we have spacing-100 = 4px = size-4 …" at bounding box center [196, 373] width 202 height 62
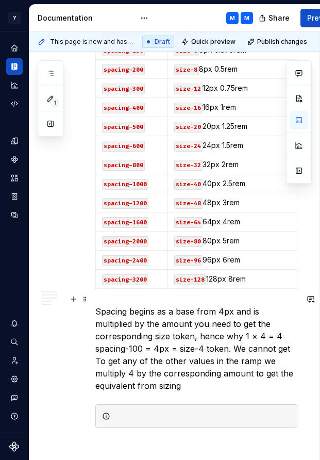
scroll to position [1633, 0]
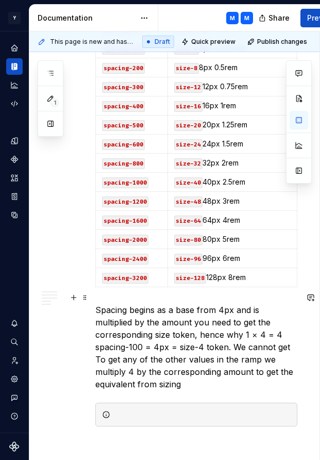
click at [194, 372] on p "Spacing begins as a base from 4px and is multiplied by the amount you need to g…" at bounding box center [196, 347] width 202 height 87
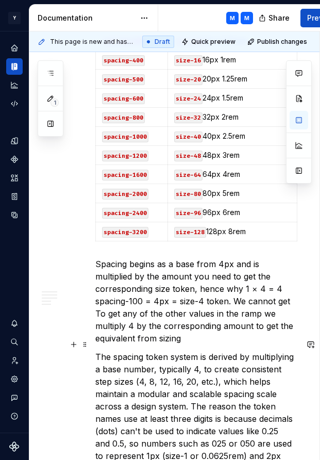
scroll to position [1689, 0]
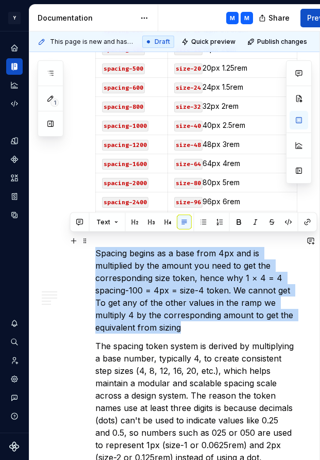
drag, startPoint x: 182, startPoint y: 316, endPoint x: 92, endPoint y: 242, distance: 116.1
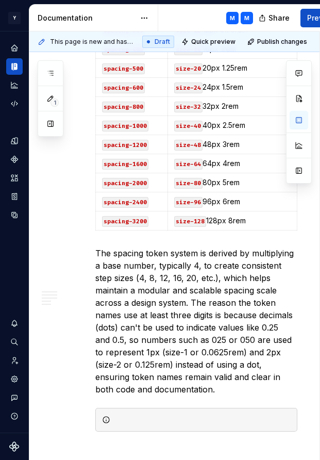
scroll to position [0, 94]
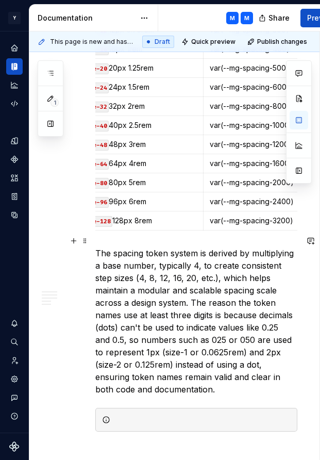
click at [153, 250] on p "The spacing token system is derived by multiplying a base number, typically 4, …" at bounding box center [196, 321] width 202 height 148
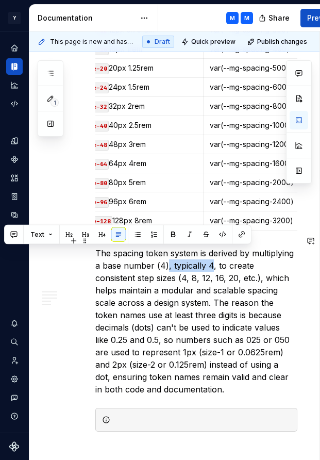
drag, startPoint x: 212, startPoint y: 253, endPoint x: 167, endPoint y: 253, distance: 44.8
click at [167, 253] on p "The spacing token system is derived by multiplying a base number (4), typically…" at bounding box center [196, 321] width 202 height 148
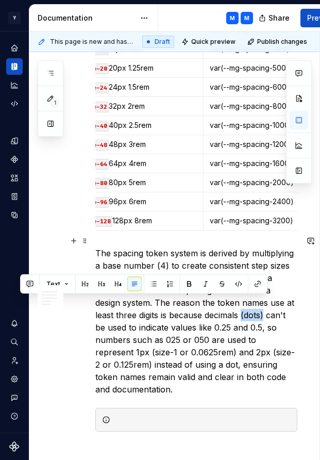
drag, startPoint x: 243, startPoint y: 301, endPoint x: 266, endPoint y: 303, distance: 22.7
click at [266, 303] on p "The spacing token system is derived by multiplying a base number (4) to create …" at bounding box center [196, 321] width 202 height 148
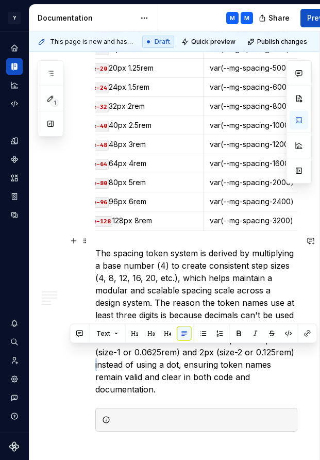
click at [138, 351] on p "The spacing token system is derived by multiplying a base number (4) to create …" at bounding box center [196, 321] width 202 height 148
click at [135, 351] on p "The spacing token system is derived by multiplying a base number (4) to create …" at bounding box center [196, 321] width 202 height 148
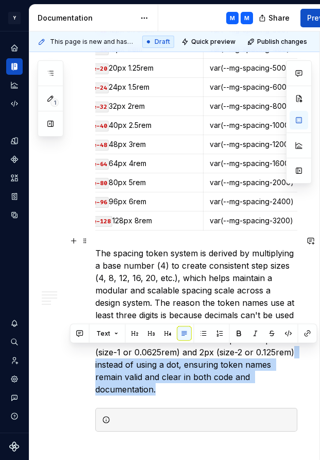
drag, startPoint x: 133, startPoint y: 350, endPoint x: 156, endPoint y: 374, distance: 32.5
click at [156, 374] on p "The spacing token system is derived by multiplying a base number (4) to create …" at bounding box center [196, 321] width 202 height 148
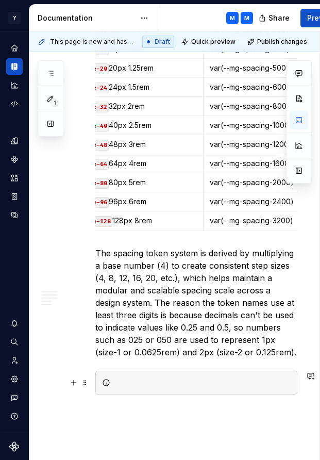
click at [140, 384] on div at bounding box center [202, 382] width 176 height 10
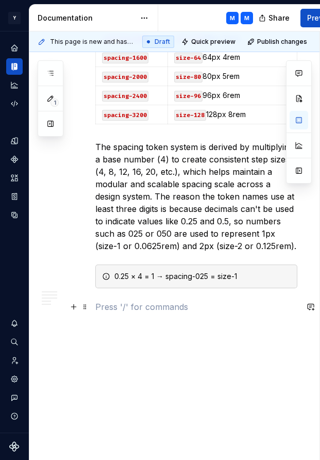
scroll to position [1799, 0]
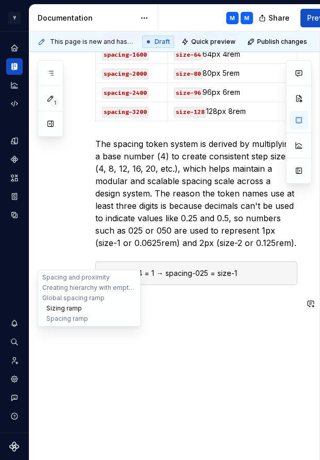
click at [110, 312] on button "Sizing ramp" at bounding box center [89, 308] width 98 height 10
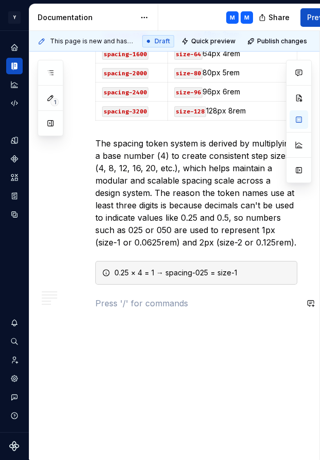
click at [165, 308] on strong "Applying Fluent spacing" at bounding box center [155, 304] width 120 height 12
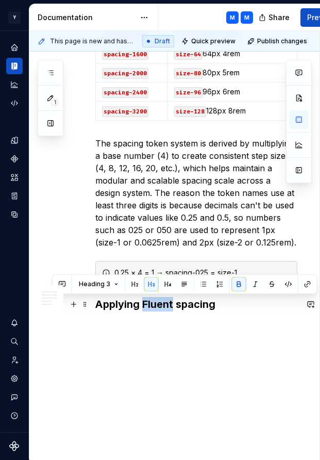
click at [165, 308] on strong "Applying Fluent spacing" at bounding box center [155, 304] width 120 height 12
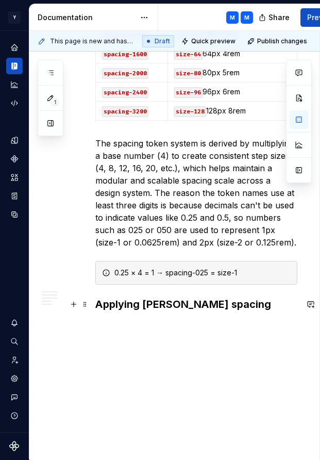
click at [163, 307] on strong "Applying Mingo spacing" at bounding box center [183, 304] width 176 height 12
click at [99, 303] on strong "Applying spacing" at bounding box center [138, 304] width 87 height 12
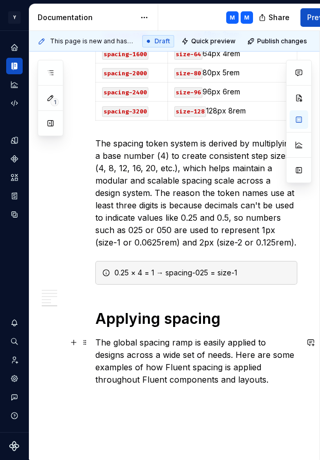
click at [173, 366] on p "The global spacing ramp is easily applied to designs across a wide set of needs…" at bounding box center [196, 360] width 202 height 49
click at [175, 368] on p "The global spacing ramp is easily applied to designs across a wide set of needs…" at bounding box center [196, 367] width 202 height 62
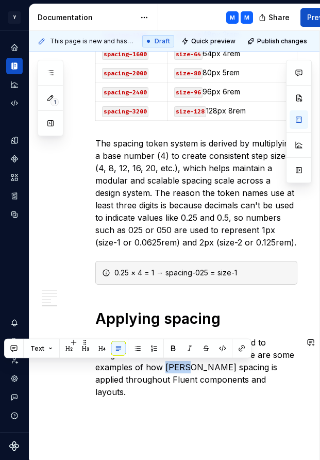
click at [175, 368] on p "The global spacing ramp is easily applied to designs across a wide set of needs…" at bounding box center [196, 367] width 202 height 62
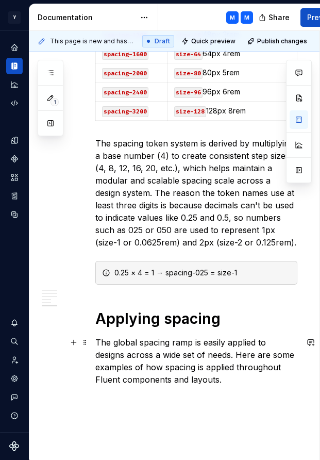
click at [111, 378] on p "The global spacing ramp is easily applied to designs across a wide set of needs…" at bounding box center [196, 360] width 202 height 49
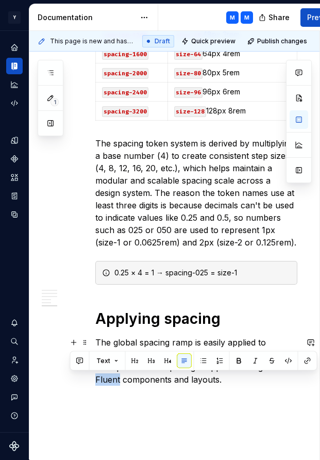
click at [111, 378] on p "The global spacing ramp is easily applied to designs across a wide set of needs…" at bounding box center [196, 360] width 202 height 49
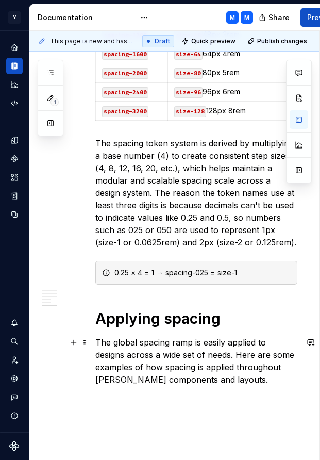
click at [225, 382] on p "The global spacing ramp is easily applied to designs across a wide set of needs…" at bounding box center [196, 360] width 202 height 49
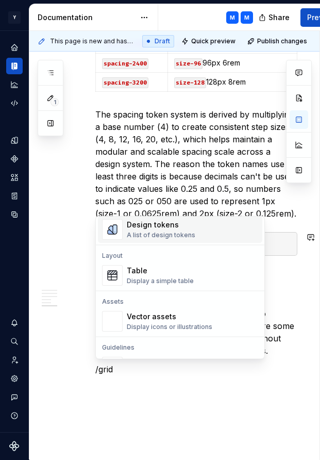
scroll to position [68, 0]
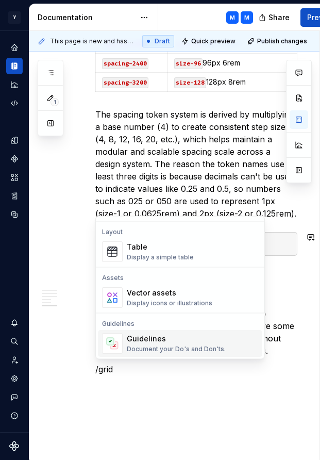
click at [185, 342] on div "Guidelines" at bounding box center [176, 338] width 99 height 10
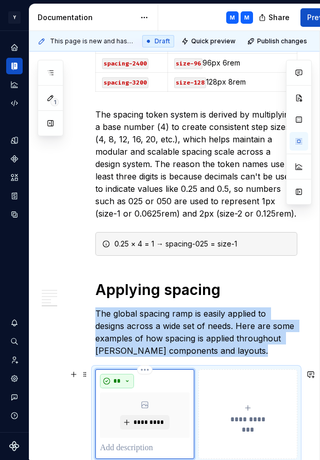
click at [132, 380] on button "**" at bounding box center [117, 381] width 34 height 14
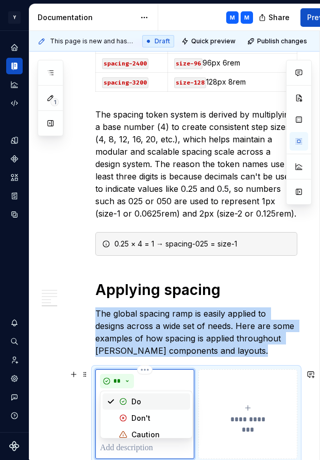
scroll to position [7, 0]
click at [140, 382] on div "**" at bounding box center [145, 381] width 90 height 14
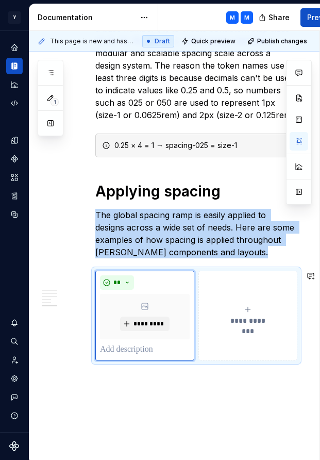
scroll to position [1949, 0]
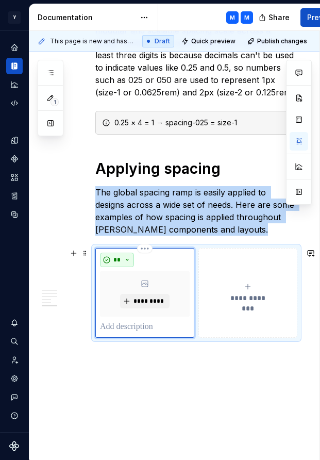
click at [128, 260] on button "**" at bounding box center [117, 260] width 34 height 14
click at [87, 250] on span at bounding box center [85, 253] width 8 height 14
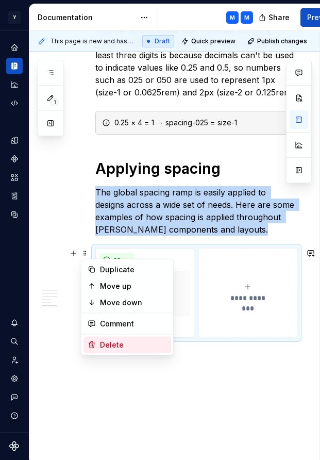
click at [115, 346] on div "Delete" at bounding box center [133, 345] width 67 height 10
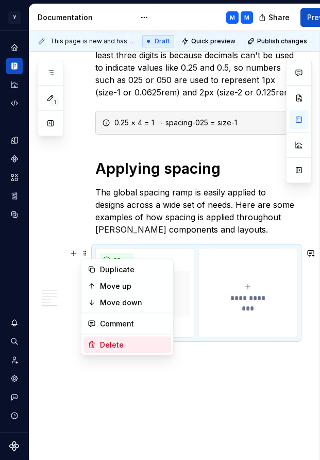
scroll to position [1875, 0]
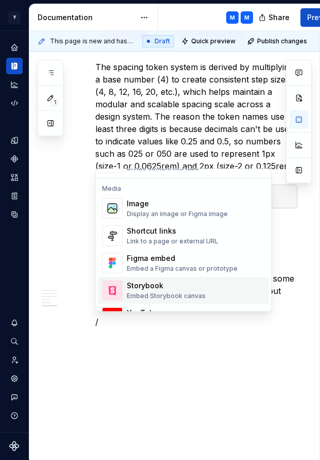
scroll to position [428, 0]
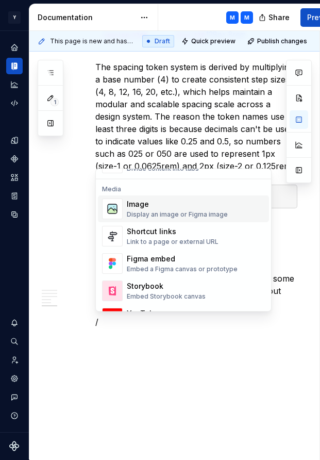
click at [177, 205] on div "Image" at bounding box center [177, 204] width 101 height 10
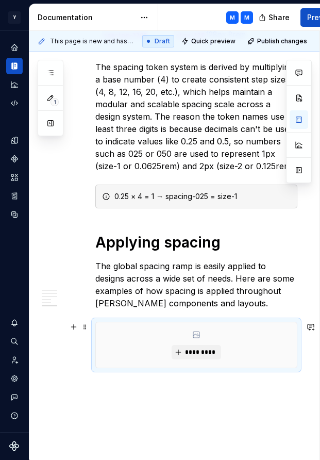
click at [247, 339] on div "*********" at bounding box center [196, 344] width 201 height 45
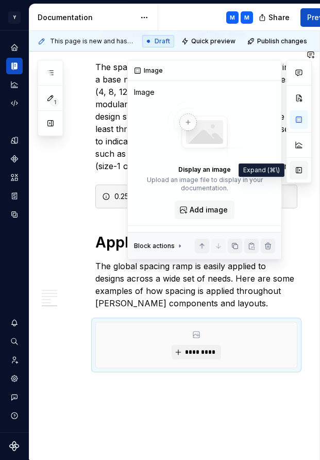
click at [300, 170] on button "button" at bounding box center [299, 170] width 19 height 19
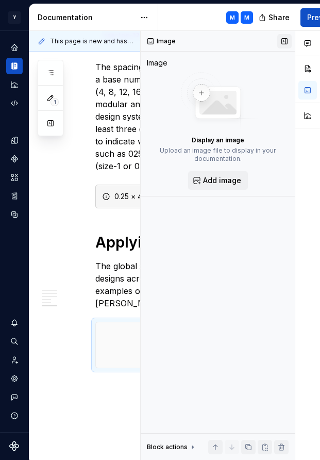
click at [284, 42] on button "button" at bounding box center [284, 41] width 14 height 14
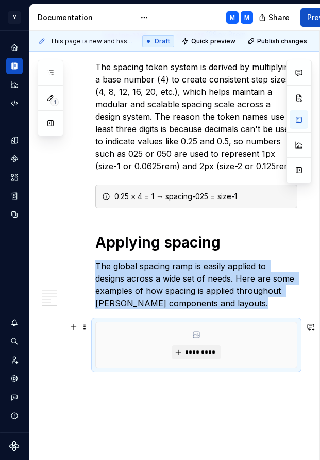
click at [240, 347] on div "*********" at bounding box center [196, 344] width 201 height 45
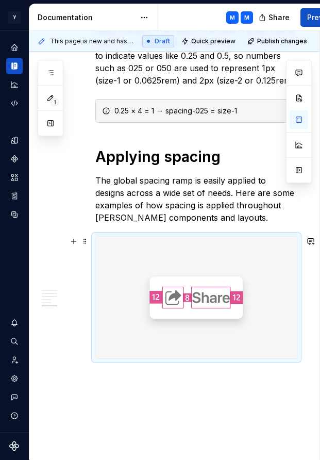
scroll to position [1963, 0]
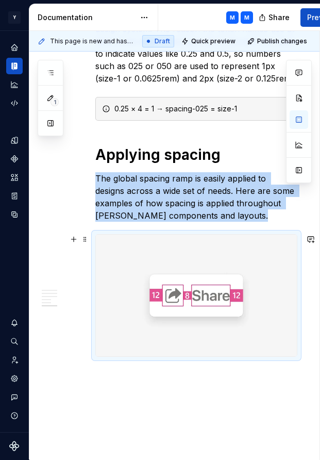
click at [129, 332] on img at bounding box center [196, 295] width 201 height 122
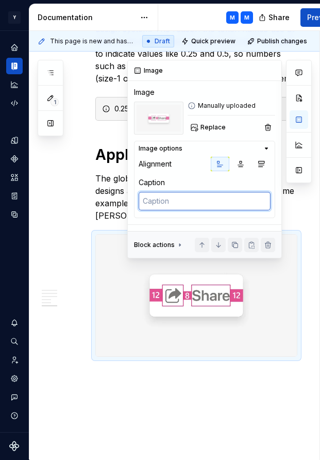
click at [182, 200] on textarea at bounding box center [205, 201] width 132 height 19
paste textarea "Component spacing Within components, smaller spacers are used to ensure a stron…"
type textarea "*"
type textarea "Component spacing Within components, smaller spacers are used to ensure a stron…"
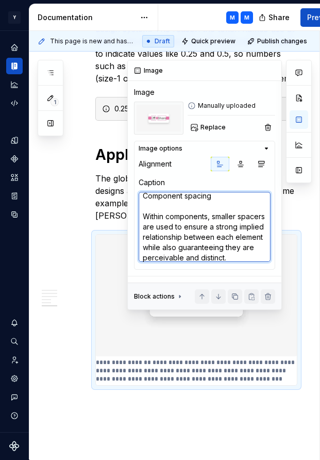
type textarea "*"
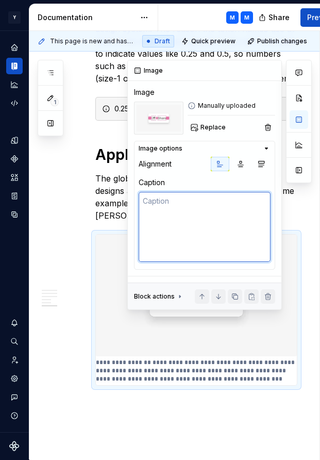
scroll to position [0, 0]
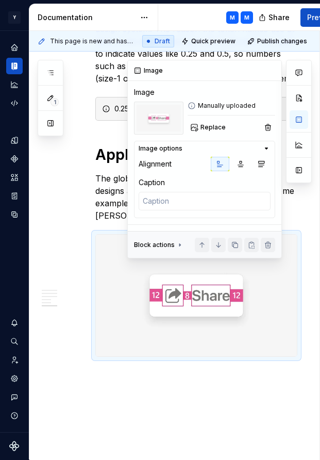
click at [265, 149] on icon "button" at bounding box center [266, 148] width 8 height 8
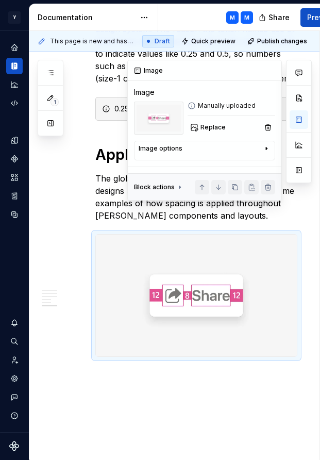
click at [265, 149] on icon "button" at bounding box center [266, 148] width 8 height 8
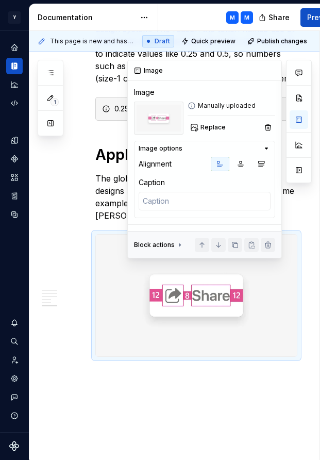
click at [265, 149] on icon "button" at bounding box center [266, 148] width 8 height 8
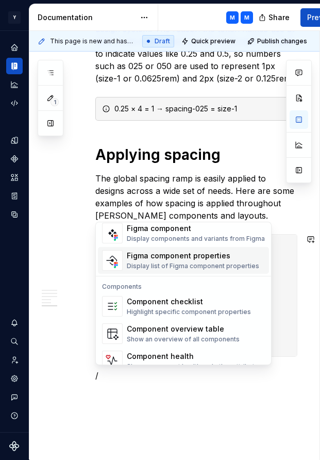
scroll to position [1026, 0]
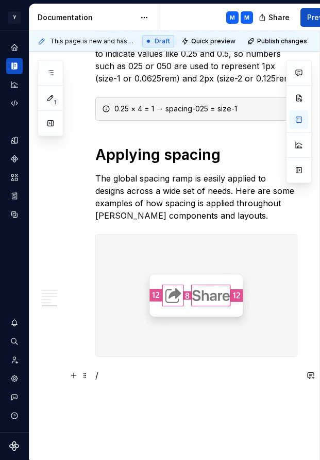
click at [110, 373] on p "/" at bounding box center [196, 375] width 202 height 12
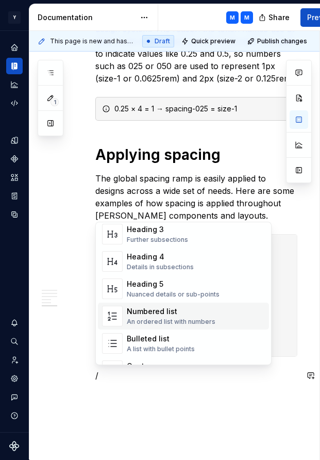
scroll to position [112, 0]
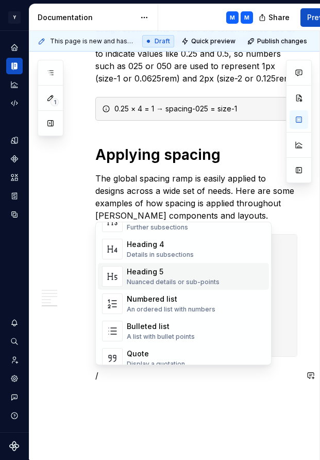
click at [158, 275] on div "Heading 5" at bounding box center [173, 271] width 93 height 10
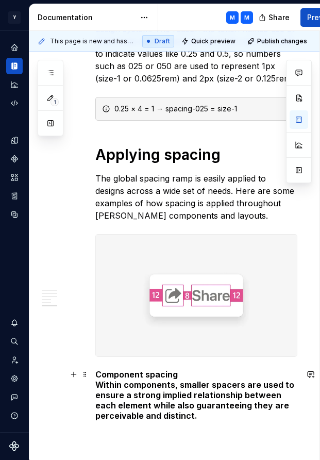
click at [97, 383] on h5 "Component spacing Within components, smaller spacers are used to ensure a stron…" at bounding box center [196, 395] width 202 height 52
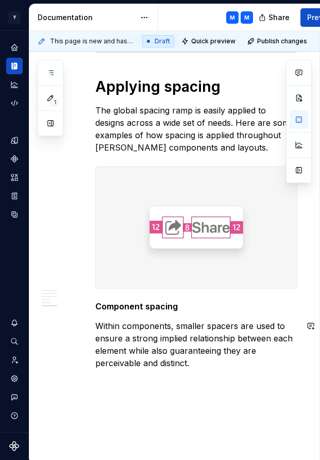
scroll to position [2090, 0]
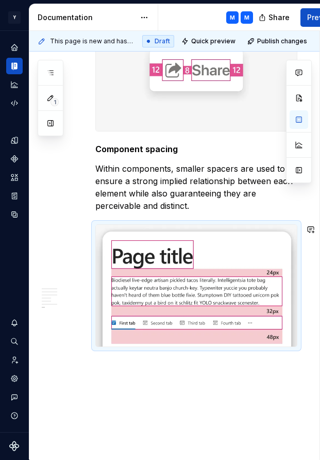
scroll to position [2225, 0]
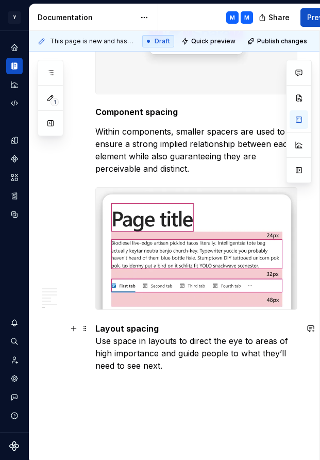
click at [164, 326] on p "Layout spacing Use space in layouts to direct the eye to areas of high importan…" at bounding box center [196, 346] width 202 height 49
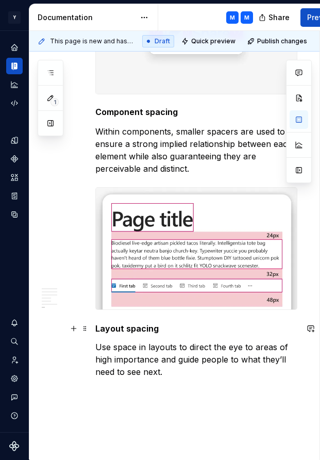
click at [173, 326] on p "Layout spacing" at bounding box center [196, 328] width 202 height 12
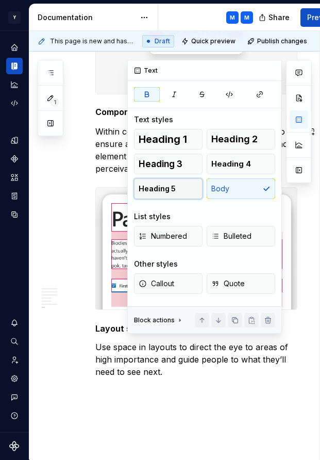
click at [174, 186] on span "Heading 5" at bounding box center [157, 188] width 37 height 10
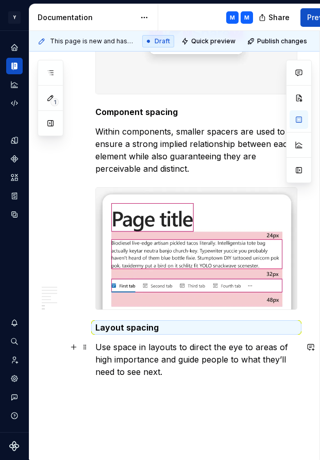
click at [106, 341] on p "Use space in layouts to direct the eye to areas of high importance and guide pe…" at bounding box center [196, 359] width 202 height 37
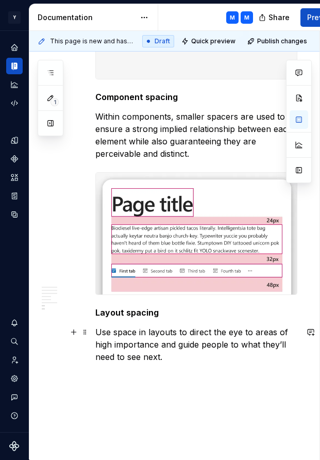
scroll to position [2240, 0]
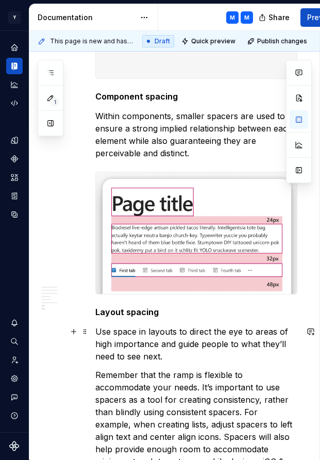
click at [173, 359] on p "Use space in layouts to direct the eye to areas of high importance and guide pe…" at bounding box center [196, 343] width 202 height 37
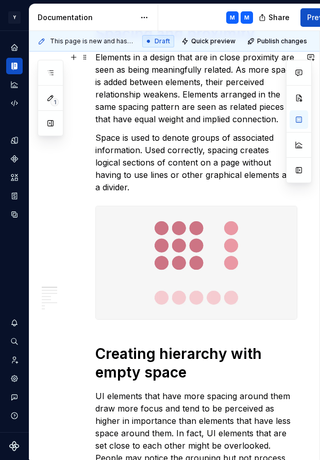
scroll to position [0, 0]
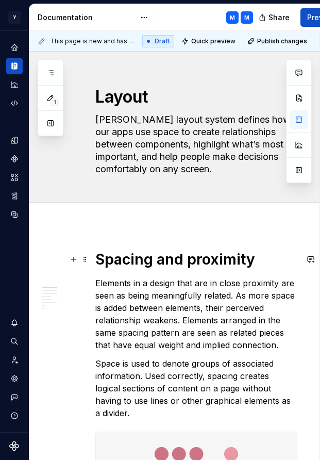
click at [111, 261] on strong "Spacing and proximity" at bounding box center [175, 259] width 160 height 18
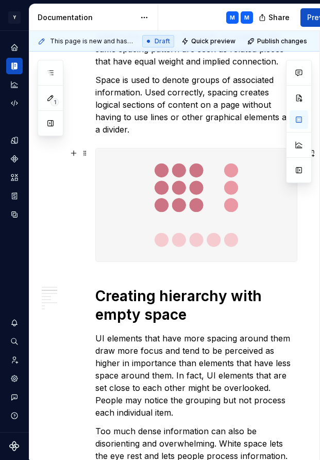
scroll to position [309, 0]
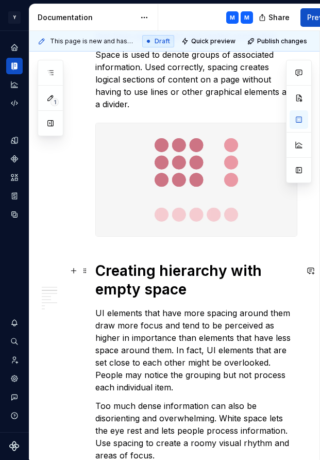
click at [123, 272] on strong "Creating hierarchy with empty space" at bounding box center [180, 280] width 170 height 36
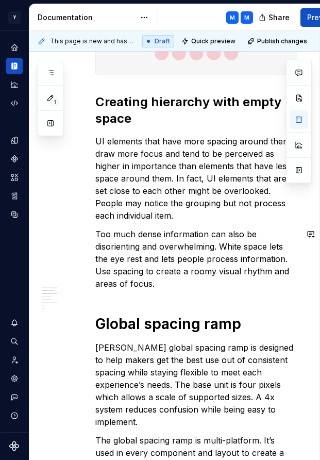
scroll to position [508, 0]
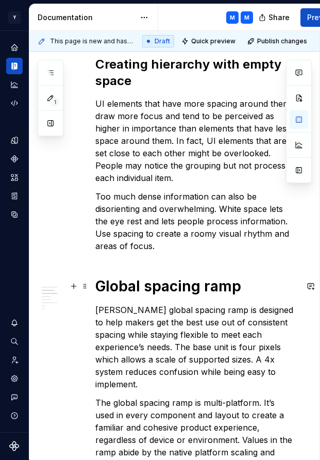
click at [99, 281] on strong "Global spacing ramp" at bounding box center [168, 286] width 146 height 18
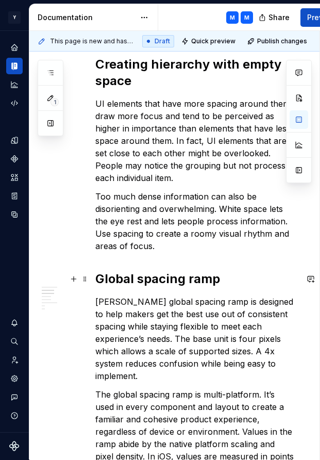
click at [97, 275] on strong "Global spacing ramp" at bounding box center [157, 278] width 125 height 15
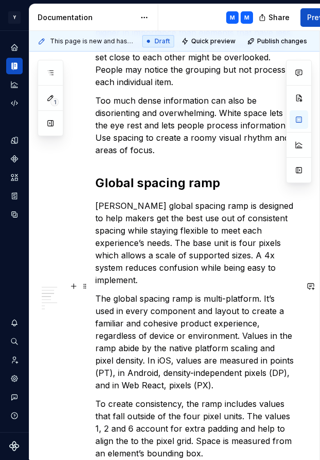
scroll to position [697, 0]
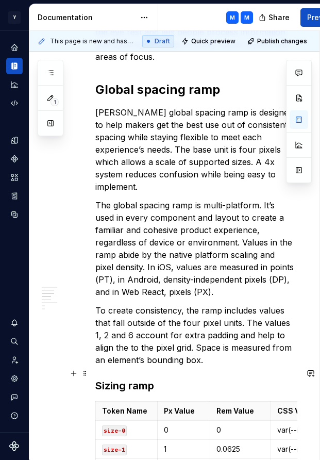
click at [98, 378] on h3 "Sizing ramp" at bounding box center [196, 385] width 202 height 14
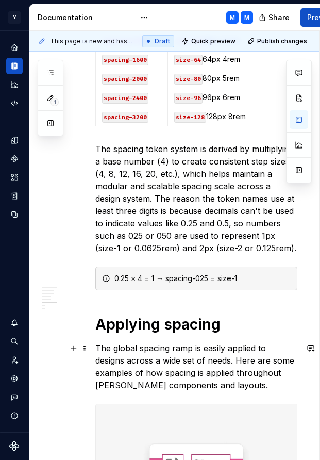
scroll to position [1781, 0]
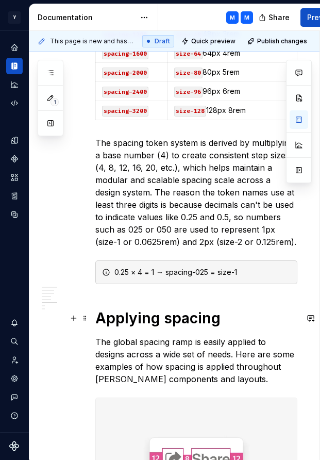
click at [101, 315] on strong "Applying spacing" at bounding box center [157, 318] width 125 height 18
click at [98, 316] on strong "Applying spacing" at bounding box center [157, 318] width 125 height 18
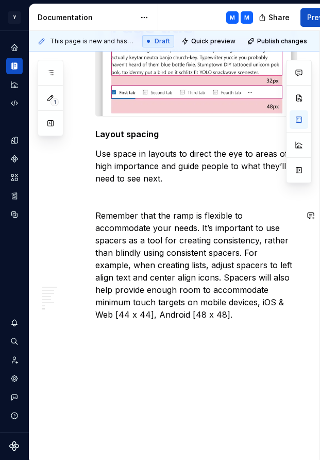
scroll to position [2402, 0]
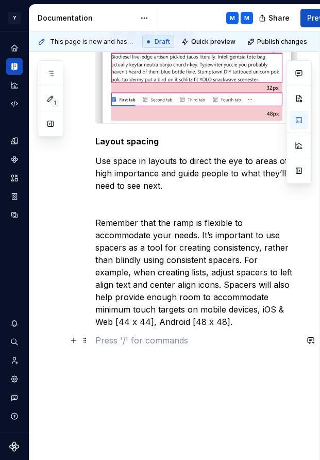
scroll to position [2421, 0]
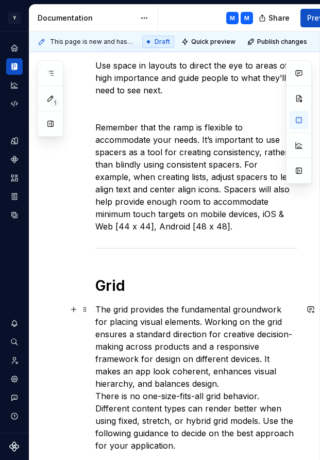
scroll to position [2492, 0]
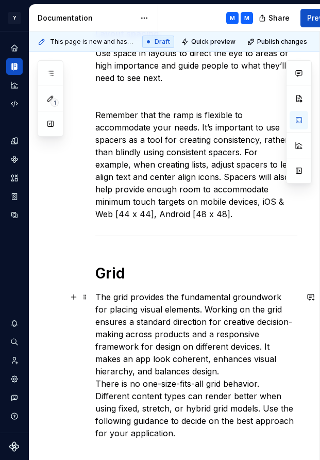
click at [97, 383] on p "The grid provides the fundamental groundwork for placing visual elements. Worki…" at bounding box center [196, 365] width 202 height 148
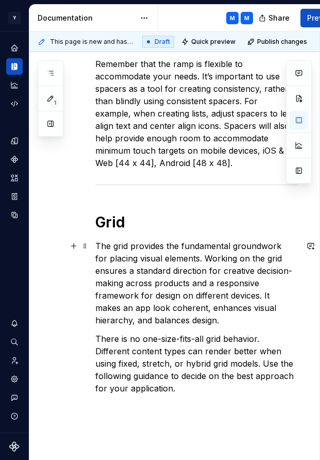
scroll to position [2627, 0]
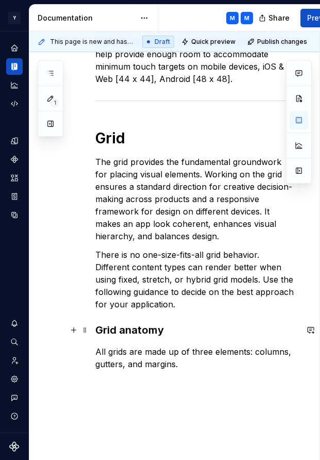
click at [97, 327] on strong "Grid anatomy" at bounding box center [129, 330] width 69 height 12
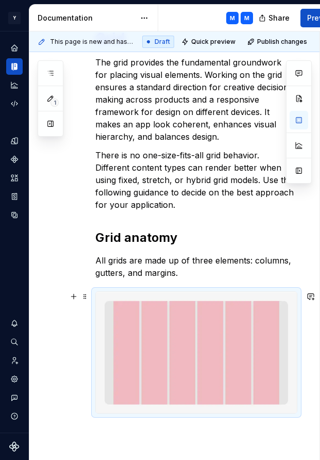
scroll to position [2730, 0]
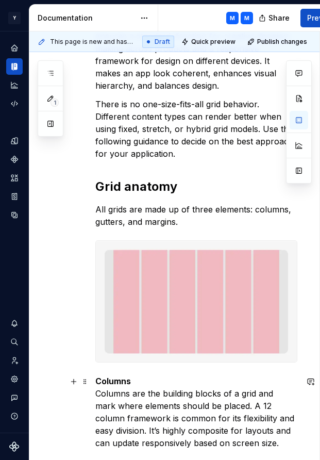
scroll to position [2806, 0]
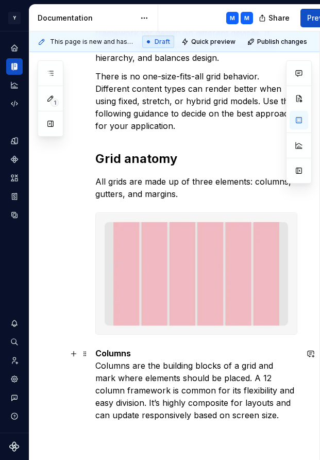
click at [95, 361] on p "Columns Columns are the building blocks of a grid and mark where elements shoul…" at bounding box center [196, 384] width 202 height 74
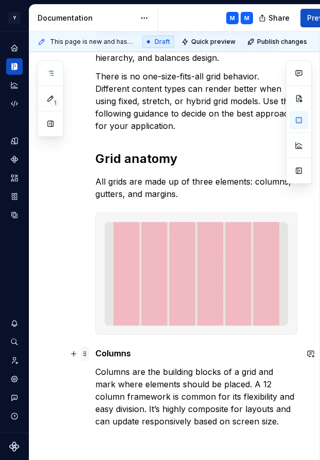
click at [84, 351] on span at bounding box center [85, 353] width 8 height 14
click at [154, 353] on p "Columns" at bounding box center [196, 353] width 202 height 12
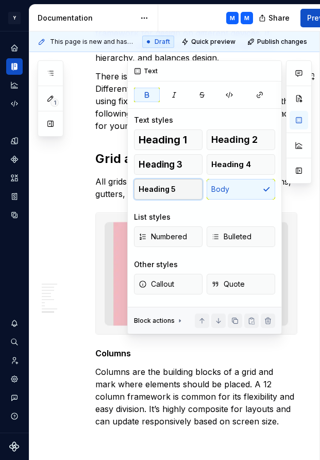
click at [183, 190] on button "Heading 5" at bounding box center [168, 189] width 69 height 21
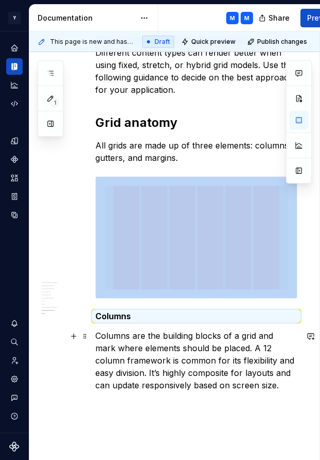
scroll to position [2844, 0]
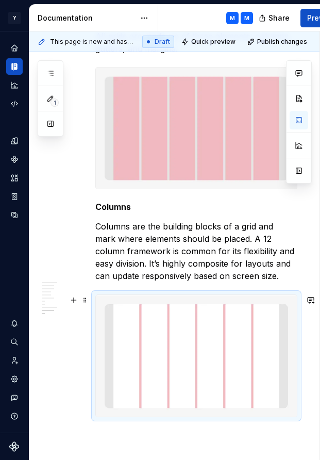
scroll to position [3028, 0]
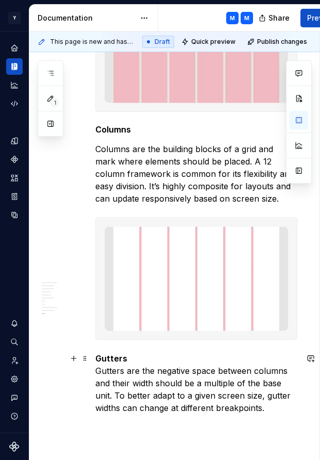
click at [96, 369] on p "Gutters Gutters are the negative space between columns and their width should b…" at bounding box center [196, 383] width 202 height 62
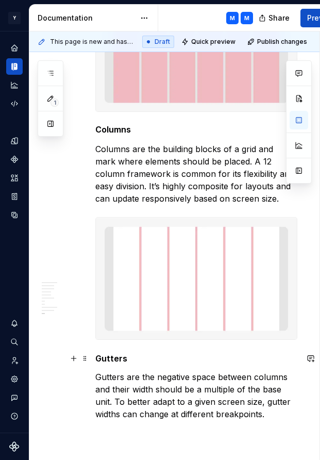
click at [134, 361] on p "Gutters" at bounding box center [196, 358] width 202 height 12
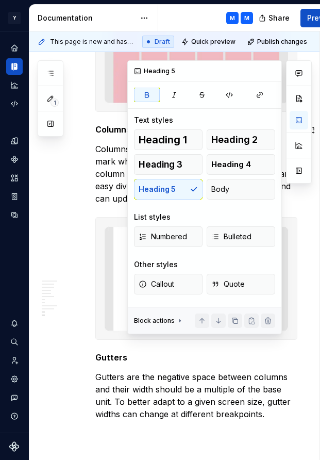
click at [176, 188] on div "Heading 1 Heading 2 Heading 3 Heading 4 Heading 5 Body" at bounding box center [204, 164] width 141 height 70
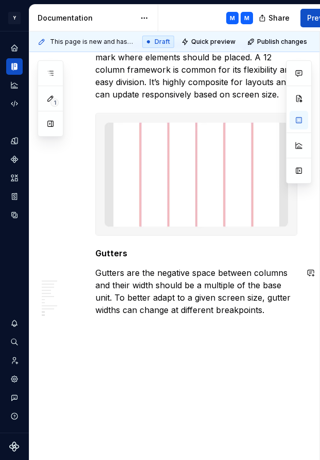
scroll to position [3139, 0]
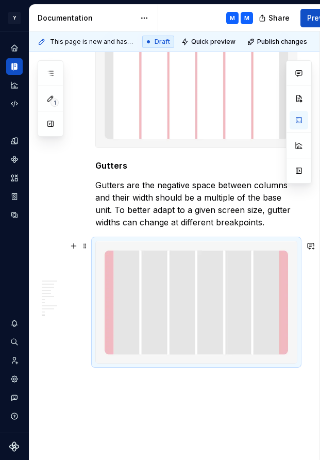
scroll to position [3228, 0]
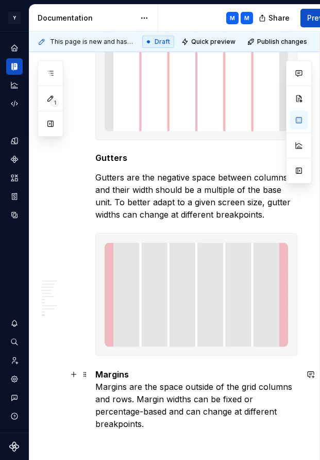
click at [97, 384] on p "Margins Margins are the space outside of the grid columns and rows. Margin widt…" at bounding box center [196, 399] width 202 height 62
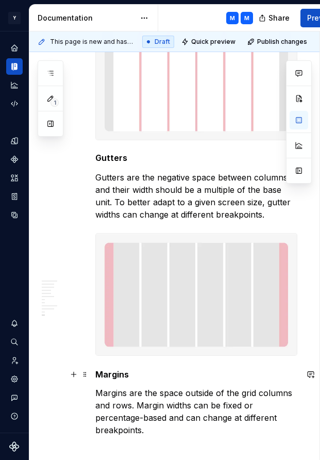
click at [140, 376] on p "Margins" at bounding box center [196, 374] width 202 height 12
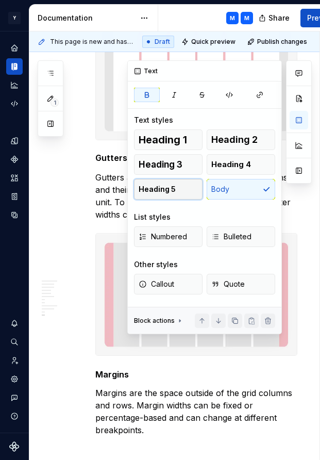
click at [182, 187] on button "Heading 5" at bounding box center [168, 189] width 69 height 21
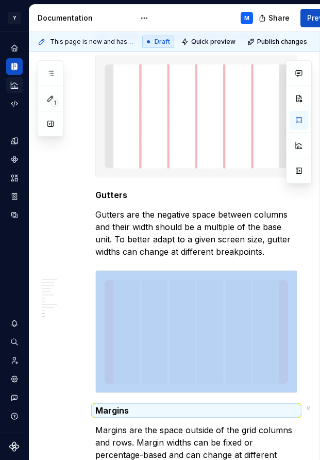
scroll to position [3265, 0]
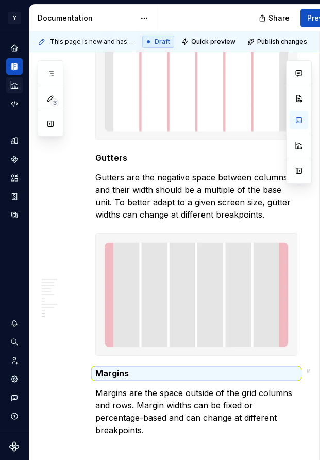
type textarea "*"
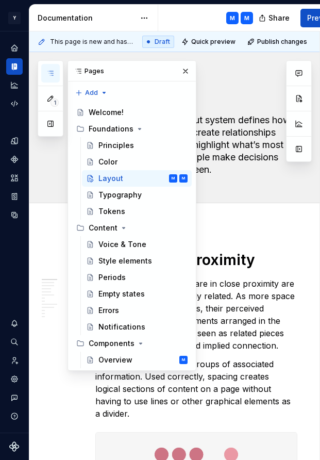
click at [53, 211] on div "1 Pages Add Accessibility guide for tree Page tree. Navigate the tree with the …" at bounding box center [117, 215] width 159 height 310
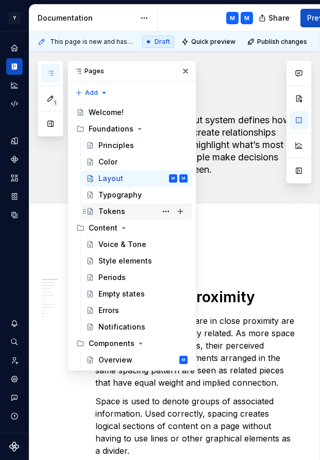
click at [114, 205] on div "Tokens" at bounding box center [142, 211] width 89 height 14
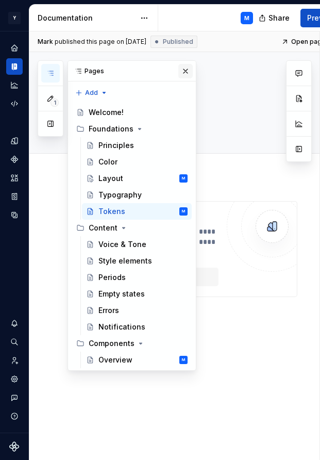
click at [188, 74] on button "button" at bounding box center [185, 71] width 14 height 14
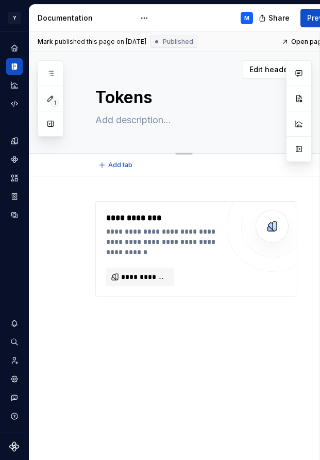
click at [140, 121] on textarea at bounding box center [194, 120] width 202 height 16
paste textarea "An explanation of Primer's design token naming convention"
type textarea "*"
type textarea "An explanation of Primer's design token naming convention"
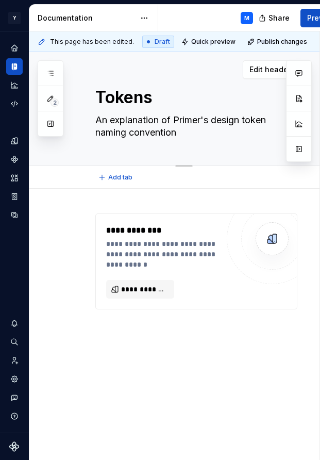
click at [183, 121] on textarea "An explanation of Primer's design token naming convention" at bounding box center [194, 126] width 202 height 29
click at [176, 124] on textarea "An explanation of Primer's design token naming convention" at bounding box center [194, 126] width 202 height 29
drag, startPoint x: 176, startPoint y: 121, endPoint x: 202, endPoint y: 121, distance: 25.8
click at [202, 121] on textarea "An explanation of Primer's design token naming convention" at bounding box center [194, 126] width 202 height 29
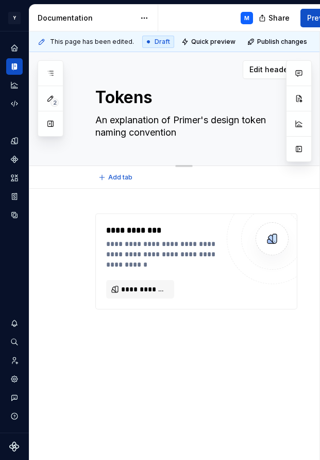
type textarea "*"
type textarea "An explanation of M design token naming convention"
type textarea "*"
type textarea "An explanation of Mi design token naming convention"
type textarea "*"
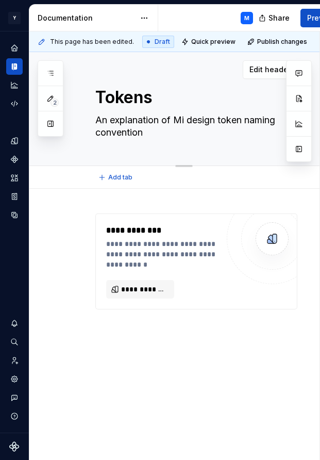
type textarea "An explanation of Min design token naming convention"
type textarea "*"
type textarea "An explanation of Ming design token naming convention"
type textarea "*"
type textarea "An explanation of [PERSON_NAME] design token naming convention"
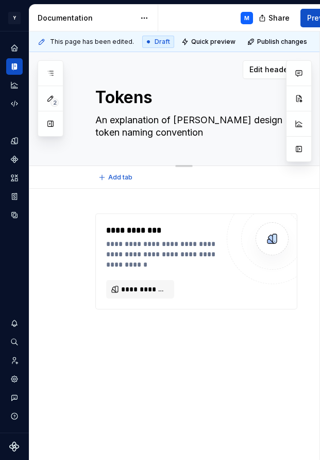
type textarea "*"
type textarea "An explanation of [PERSON_NAME]' design token naming convention"
type textarea "*"
type textarea "An explanation of [PERSON_NAME] design token naming convention"
type textarea "*"
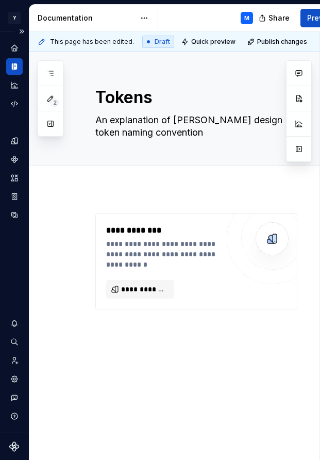
type textarea "An explanation of [PERSON_NAME] design token naming convention"
click at [123, 196] on div "**********" at bounding box center [183, 324] width 309 height 271
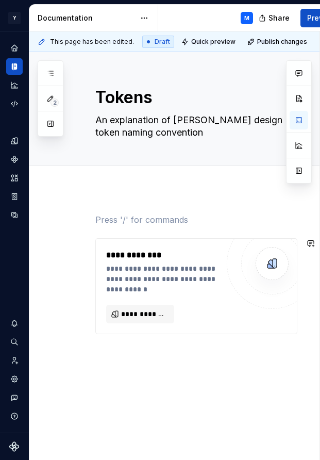
paste div
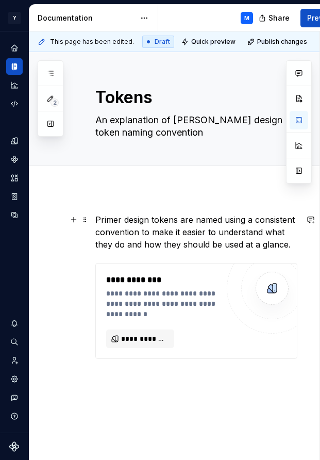
click at [107, 220] on p "Primer design tokens are named using a consistent convention to make it easier …" at bounding box center [196, 231] width 202 height 37
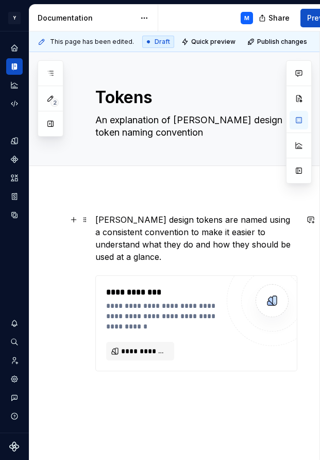
click at [203, 246] on p "[PERSON_NAME] design tokens are named using a consistent convention to make it …" at bounding box center [196, 237] width 202 height 49
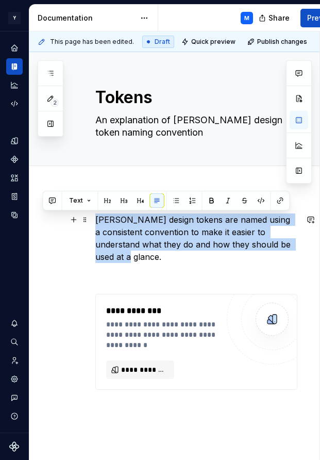
drag, startPoint x: 96, startPoint y: 216, endPoint x: 291, endPoint y: 245, distance: 196.4
click at [203, 245] on p "[PERSON_NAME] design tokens are named using a consistent convention to make it …" at bounding box center [196, 237] width 202 height 49
copy p "[PERSON_NAME] design tokens are named using a consistent convention to make it …"
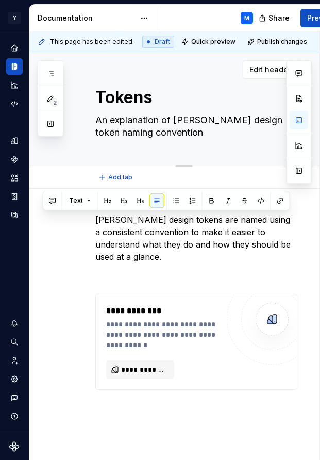
drag, startPoint x: 183, startPoint y: 132, endPoint x: 186, endPoint y: 142, distance: 10.3
click at [186, 142] on div "Tokens An explanation of [PERSON_NAME] design token naming convention" at bounding box center [196, 108] width 202 height 113
paste textarea "[PERSON_NAME] design tokens are named using a consistent convention to make it …"
type textarea "*"
type textarea "[PERSON_NAME] design tokens are named using a consistent convention to make it …"
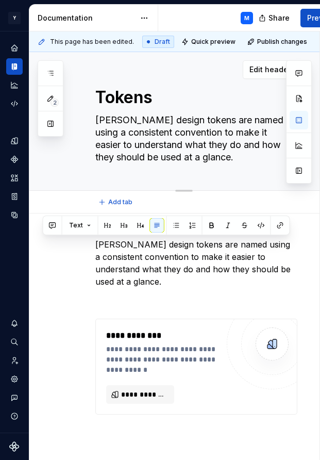
type textarea "*"
type textarea "[PERSON_NAME] design tokens are named using a consistent convention to make it …"
click at [203, 71] on span "Edit header" at bounding box center [269, 69] width 41 height 10
type textarea "*"
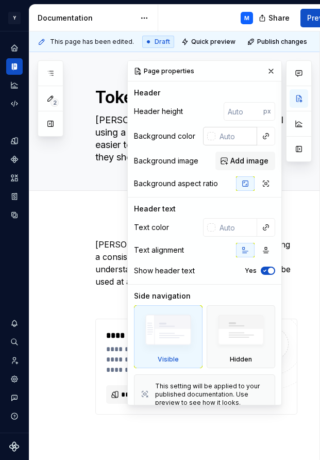
click at [203, 136] on input "text" at bounding box center [236, 136] width 42 height 19
type input "f1f1f1"
type textarea "*"
type input "#F1F1F1"
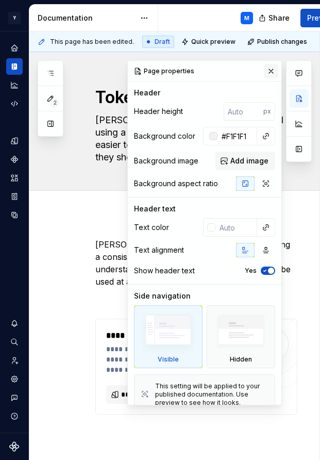
click at [203, 69] on button "button" at bounding box center [271, 71] width 14 height 14
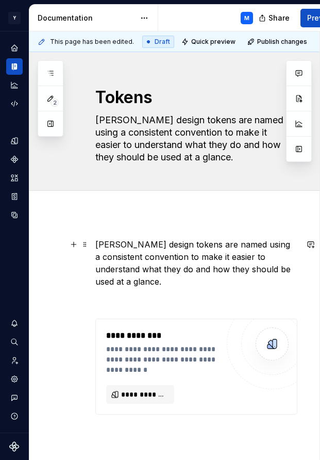
click at [182, 259] on p "[PERSON_NAME] design tokens are named using a consistent convention to make it …" at bounding box center [196, 262] width 202 height 49
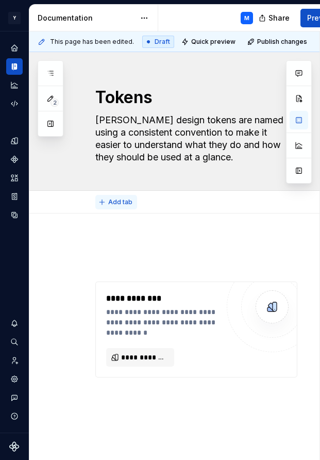
click at [121, 200] on span "Add tab" at bounding box center [120, 202] width 24 height 8
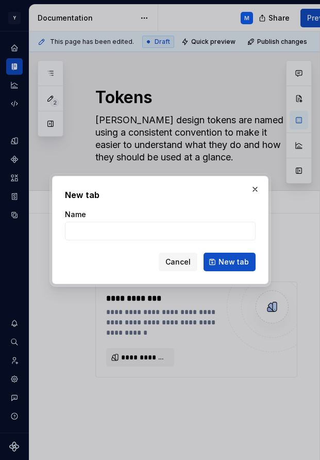
type textarea "*"
type input "Primitive"
click at [203, 261] on span "New tab" at bounding box center [234, 262] width 30 height 10
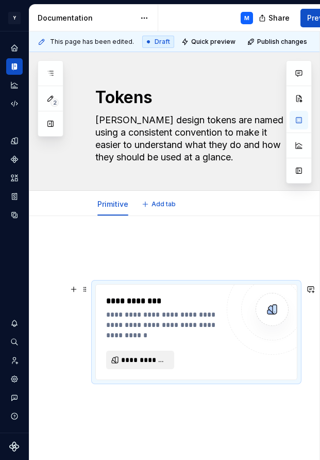
click at [145, 352] on button "**********" at bounding box center [140, 359] width 68 height 19
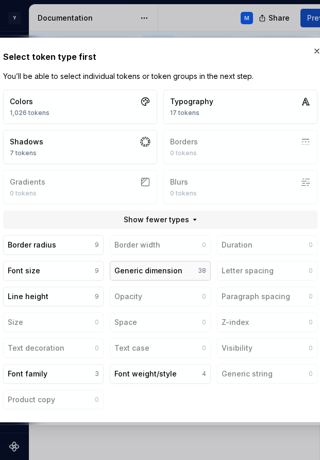
click at [174, 270] on div "Generic dimension" at bounding box center [148, 270] width 68 height 10
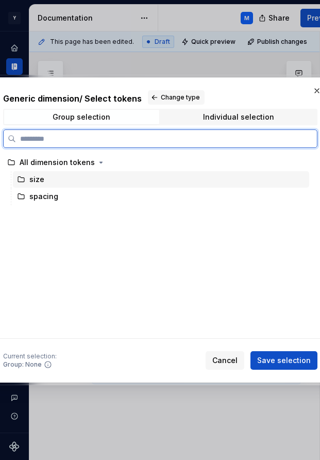
click at [36, 176] on div "size" at bounding box center [36, 179] width 15 height 10
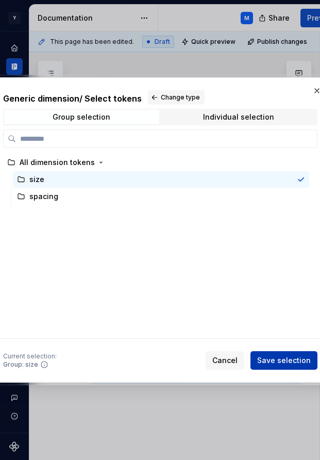
click at [203, 362] on span "Save selection" at bounding box center [284, 360] width 54 height 10
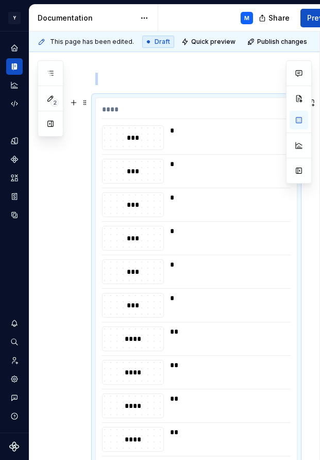
scroll to position [129, 0]
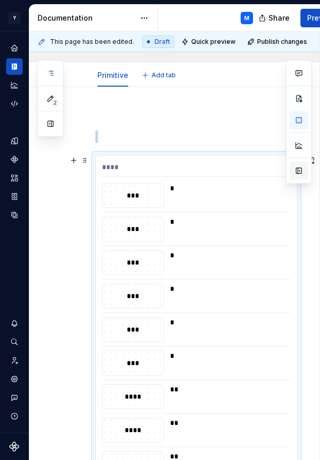
click at [203, 173] on button "button" at bounding box center [299, 170] width 19 height 19
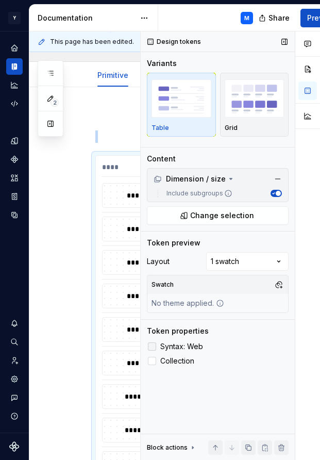
click at [153, 345] on div at bounding box center [152, 346] width 8 height 8
click at [203, 44] on button "button" at bounding box center [284, 42] width 14 height 14
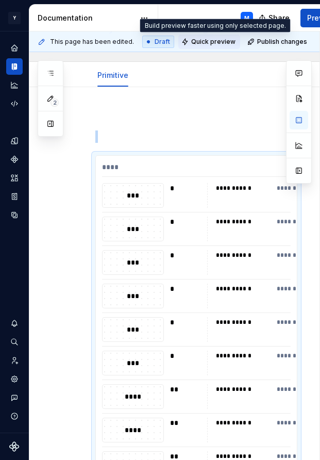
click at [203, 40] on span "Quick preview" at bounding box center [213, 42] width 44 height 8
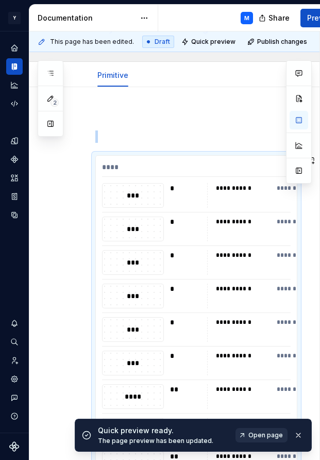
click at [203, 435] on span "Open page" at bounding box center [265, 435] width 35 height 8
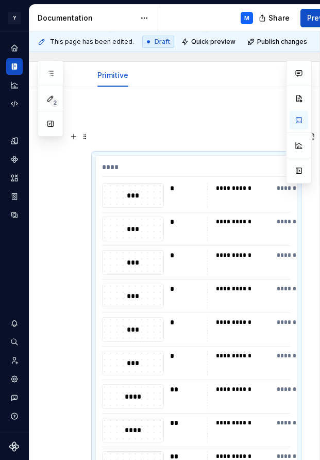
click at [116, 131] on p at bounding box center [196, 136] width 202 height 12
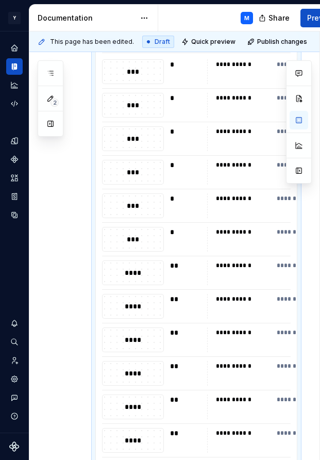
scroll to position [0, 0]
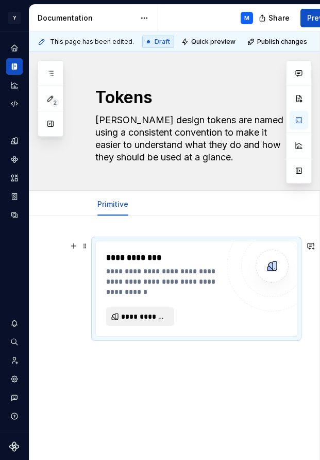
click at [140, 316] on span "**********" at bounding box center [144, 316] width 46 height 10
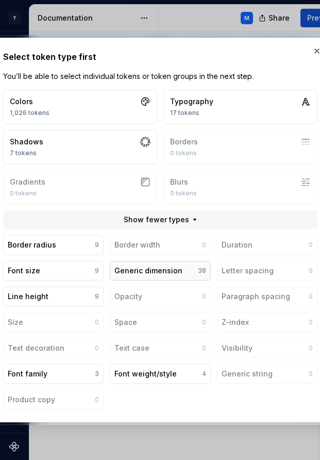
click at [172, 271] on div "Generic dimension" at bounding box center [148, 270] width 68 height 10
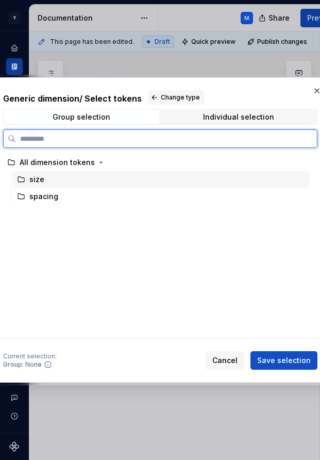
click at [87, 179] on div "size" at bounding box center [161, 179] width 296 height 16
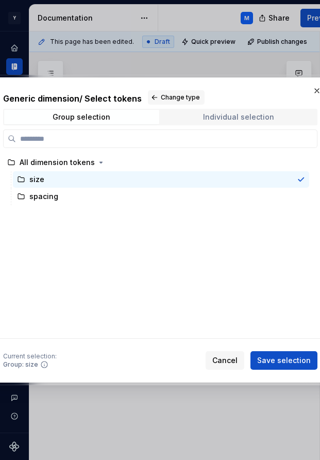
click at [203, 116] on div "Individual selection" at bounding box center [238, 117] width 71 height 8
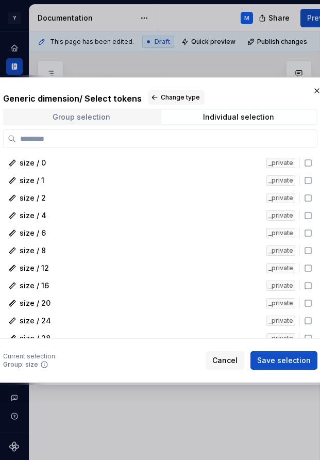
click at [132, 114] on span "Group selection" at bounding box center [81, 117] width 155 height 14
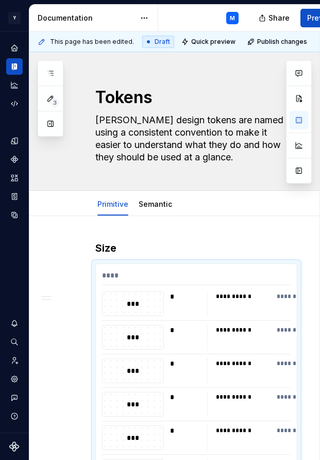
type textarea "*"
